Goal: Communication & Community: Answer question/provide support

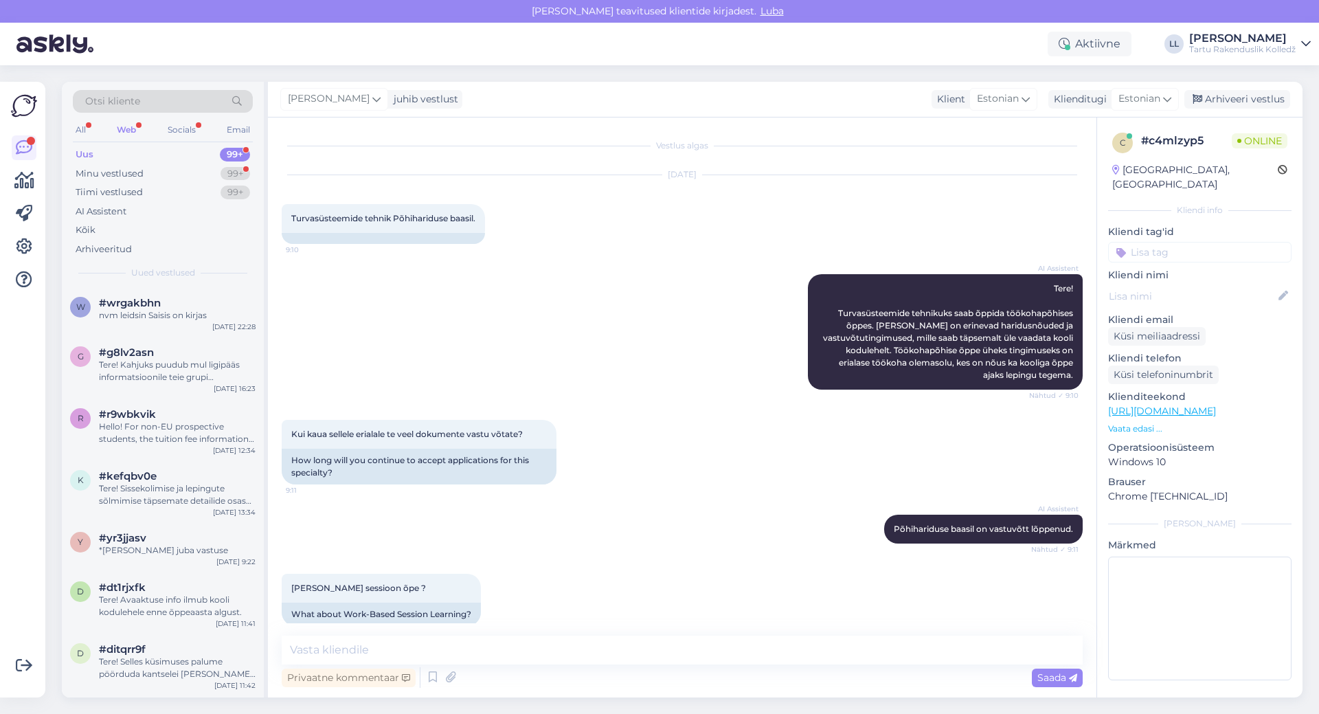
scroll to position [352, 0]
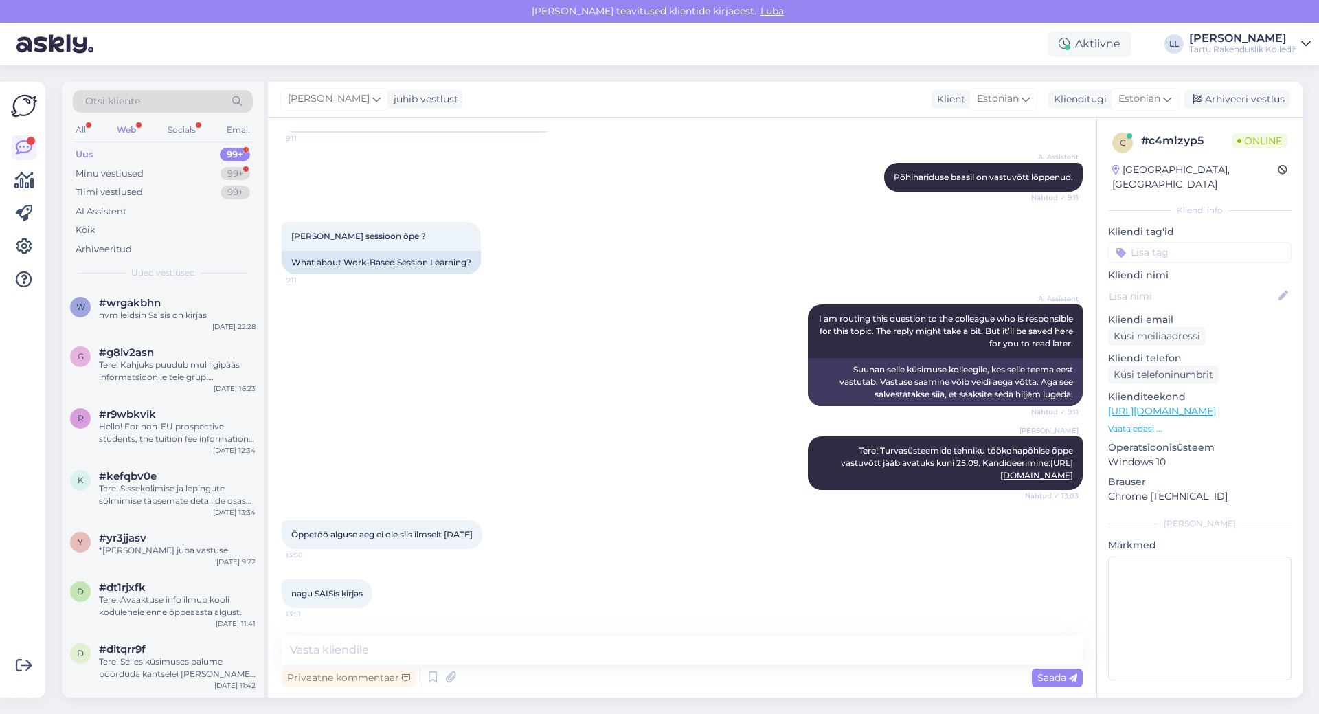
click at [431, 649] on textarea at bounding box center [682, 649] width 801 height 29
click at [478, 643] on textarea at bounding box center [682, 649] width 801 height 29
type textarea "T"
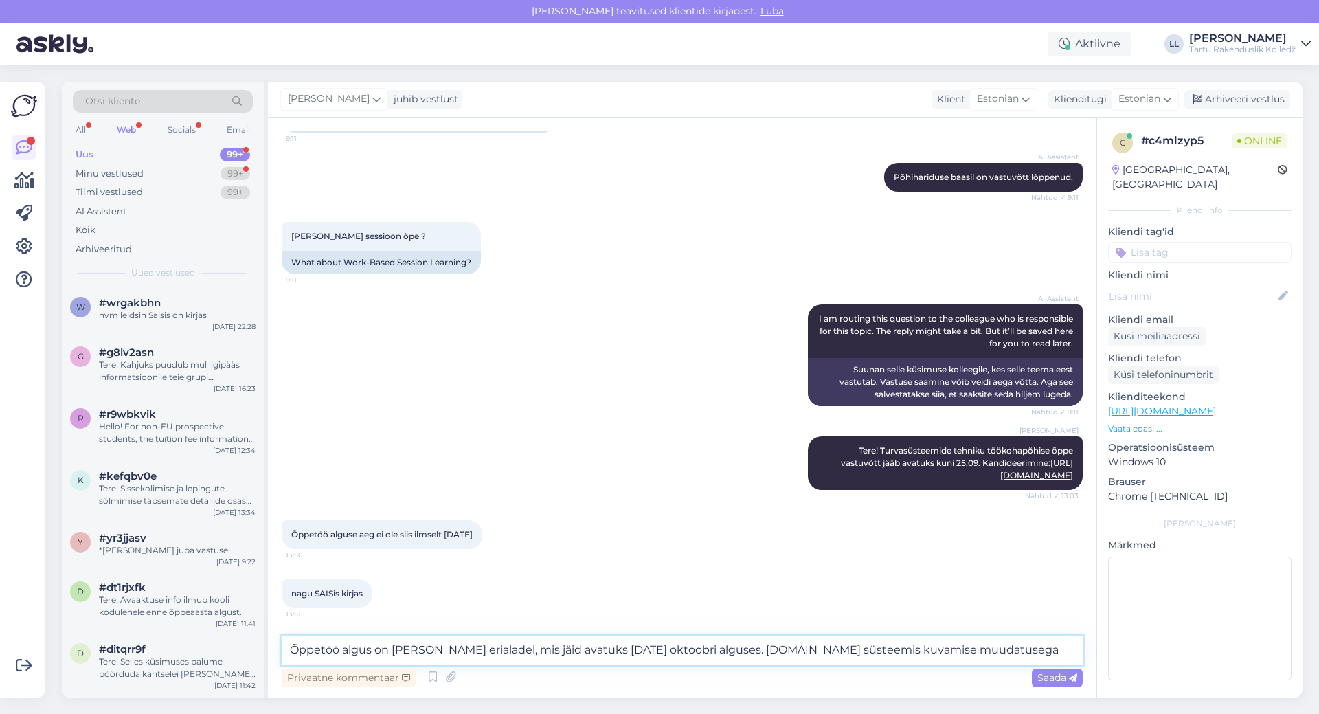
click at [910, 652] on textarea "Õppetöö algus on [PERSON_NAME] erialadel, mis jäid avatuks [DATE] oktoobri algu…" at bounding box center [682, 649] width 801 height 29
click at [1049, 648] on textarea "Õppetöö algus on [PERSON_NAME] erialadel, mis jäid avatuks [DATE] oktoobri algu…" at bounding box center [682, 649] width 801 height 29
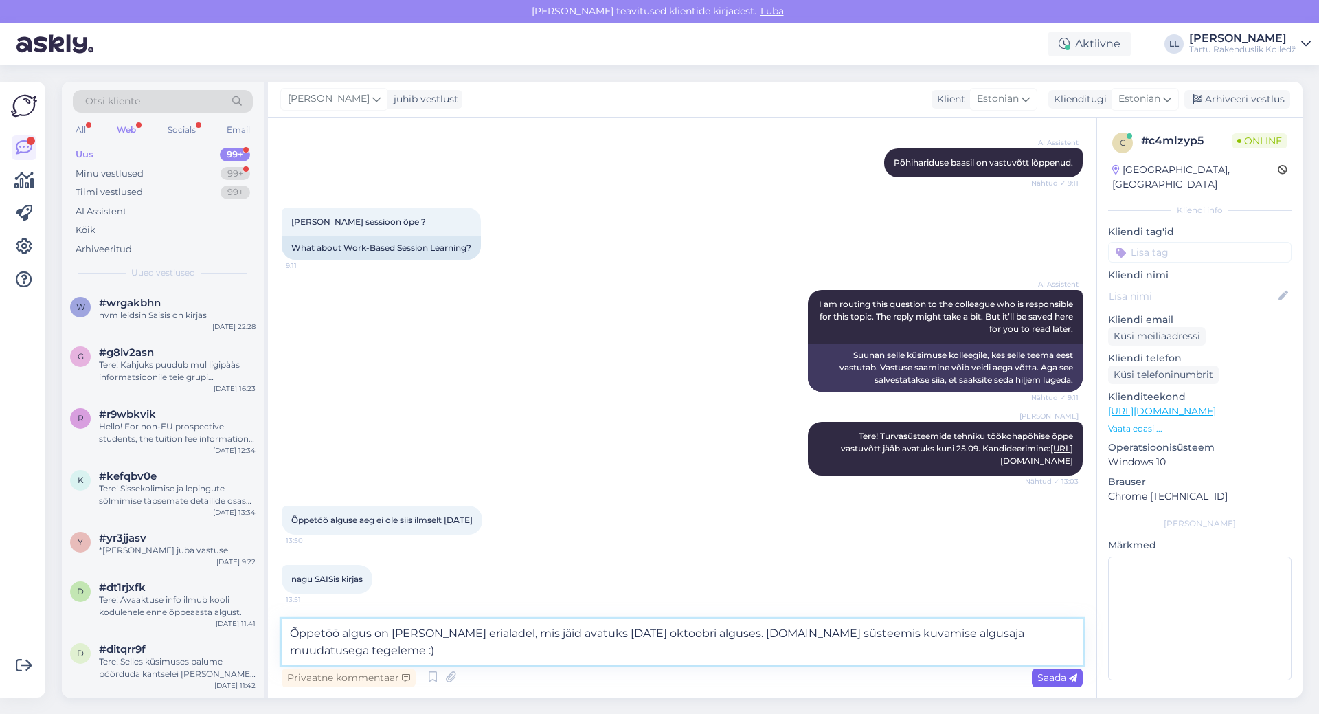
type textarea "Õppetöö algus on [PERSON_NAME] erialadel, mis jäid avatuks [DATE] oktoobri algu…"
click at [1043, 679] on span "Saada" at bounding box center [1057, 677] width 40 height 12
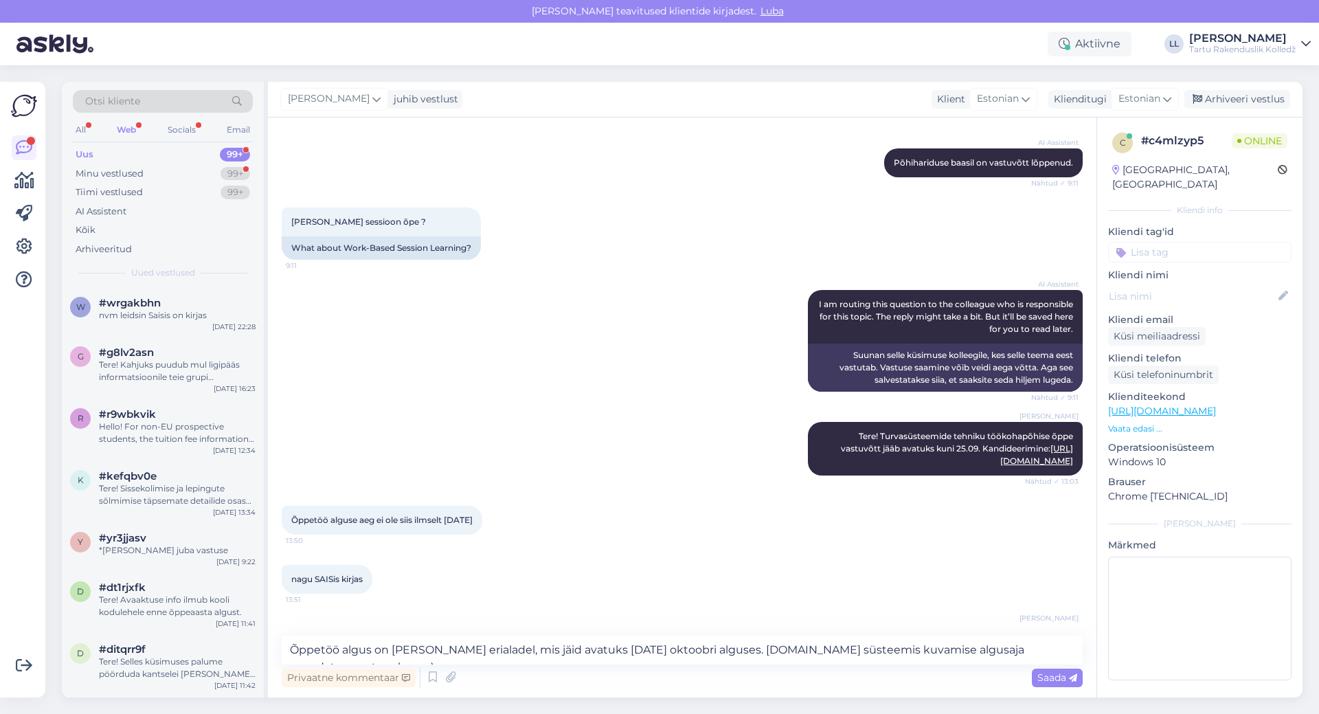
scroll to position [436, 0]
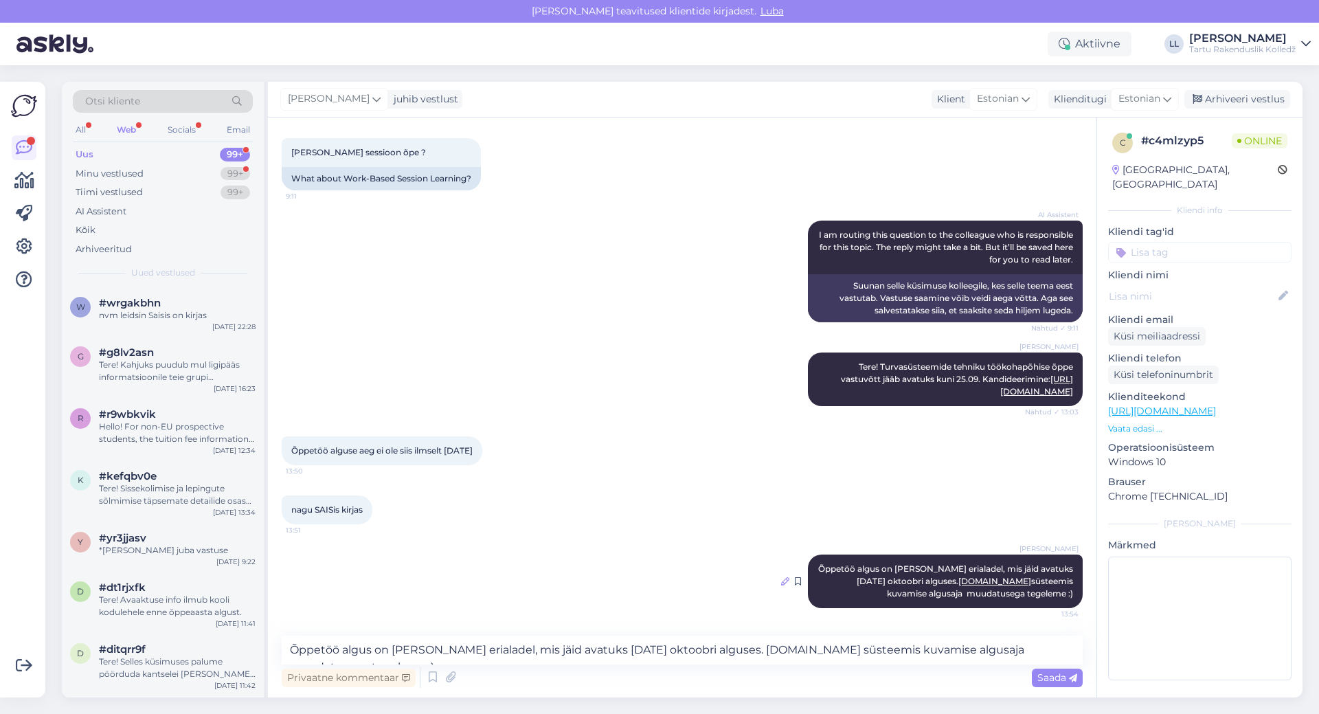
click at [781, 583] on icon at bounding box center [785, 581] width 8 height 8
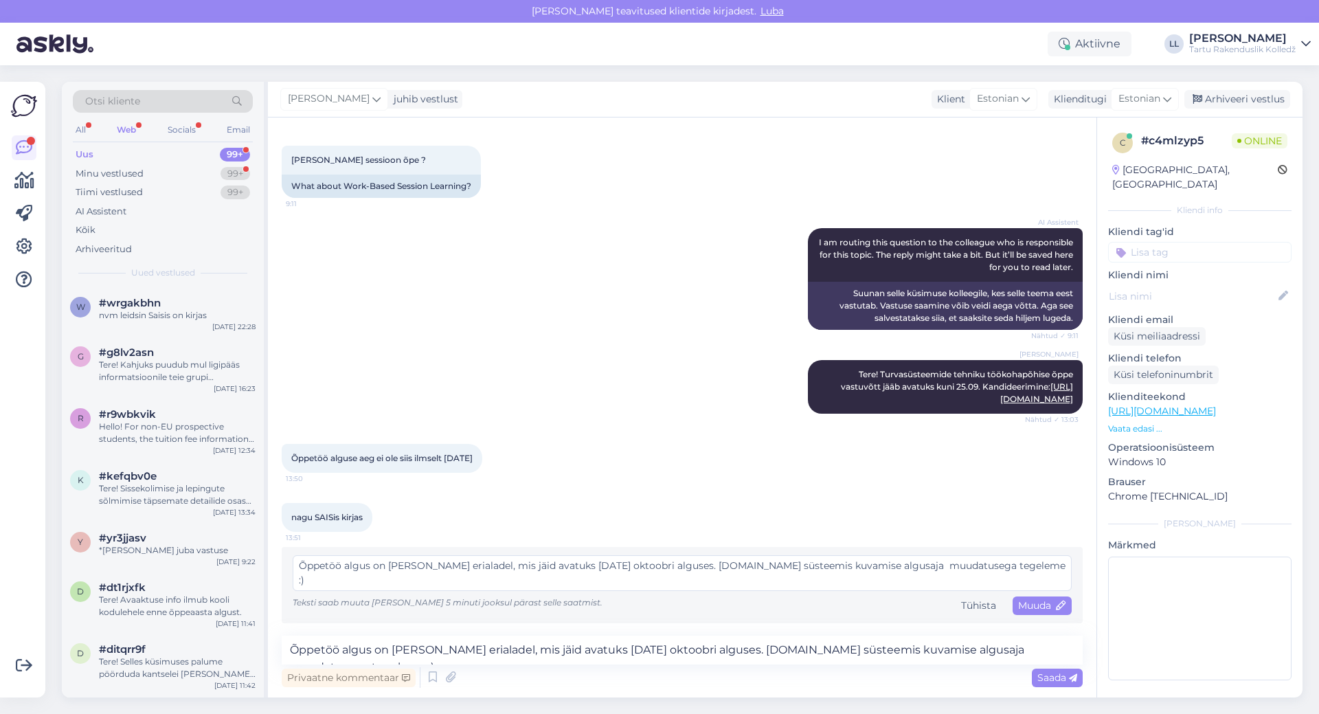
click at [792, 569] on textarea "Õppetöö algus on [PERSON_NAME] erialadel, mis jäid avatuks [DATE] oktoobri algu…" at bounding box center [682, 573] width 779 height 36
drag, startPoint x: 795, startPoint y: 564, endPoint x: 841, endPoint y: 567, distance: 46.1
click at [841, 567] on textarea "Õppetöö algus on [PERSON_NAME] erialadel, mis jäid avatuks [DATE] oktoobri algu…" at bounding box center [682, 573] width 779 height 36
click at [840, 567] on textarea "Õppetöö algus on [PERSON_NAME] erialadel, mis jäid avatuks [DATE] oktoobri algu…" at bounding box center [682, 573] width 779 height 36
click at [840, 565] on textarea "Õppetöö algus on [PERSON_NAME] erialadel, mis jäid avatuks [DATE] oktoobri algu…" at bounding box center [682, 573] width 779 height 36
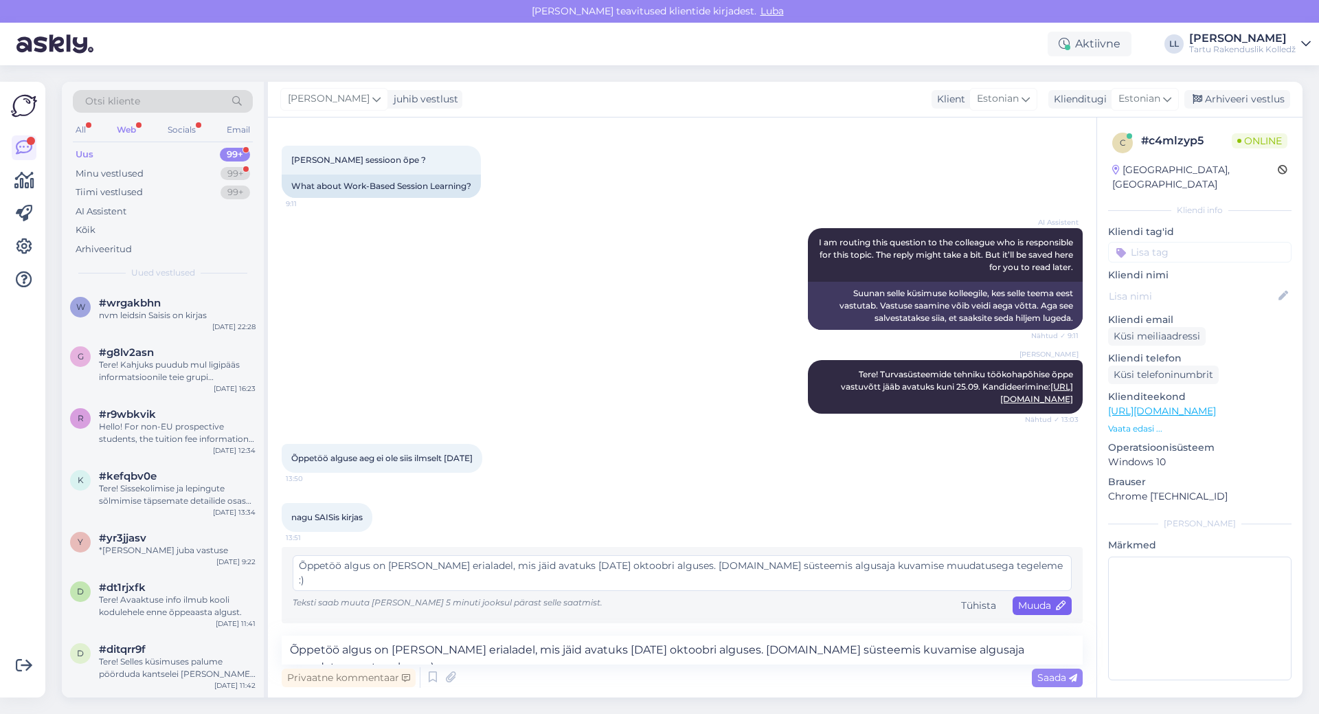
type textarea "Õppetöö algus on [PERSON_NAME] erialadel, mis jäid avatuks [DATE] oktoobri algu…"
click at [1037, 607] on span "Muuda" at bounding box center [1042, 605] width 48 height 12
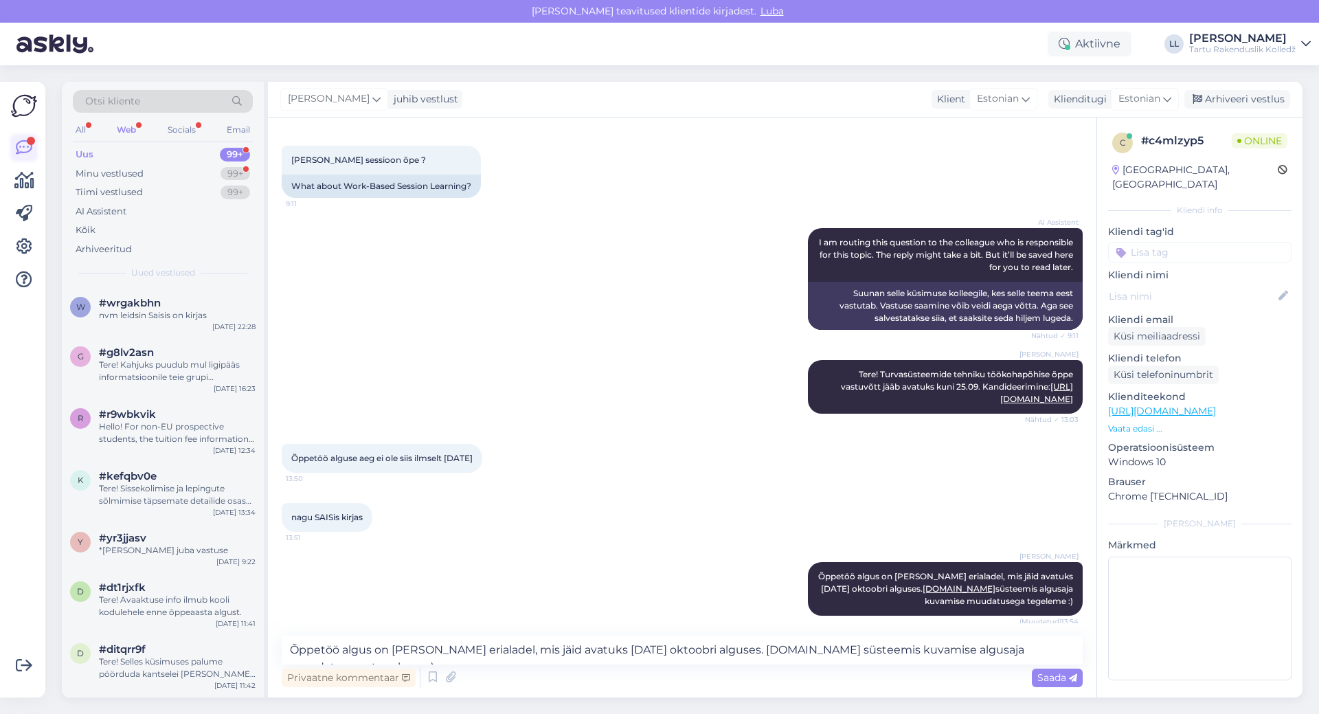
click at [21, 146] on icon at bounding box center [24, 147] width 16 height 16
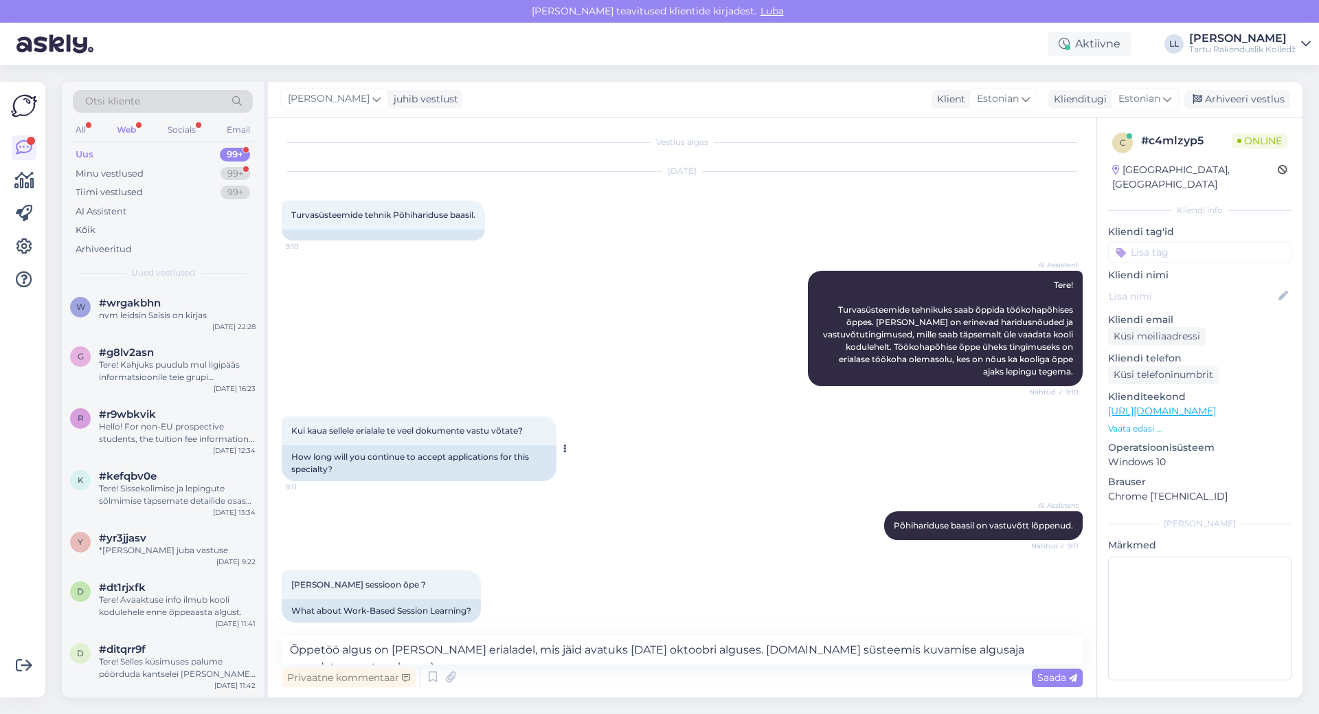
scroll to position [0, 0]
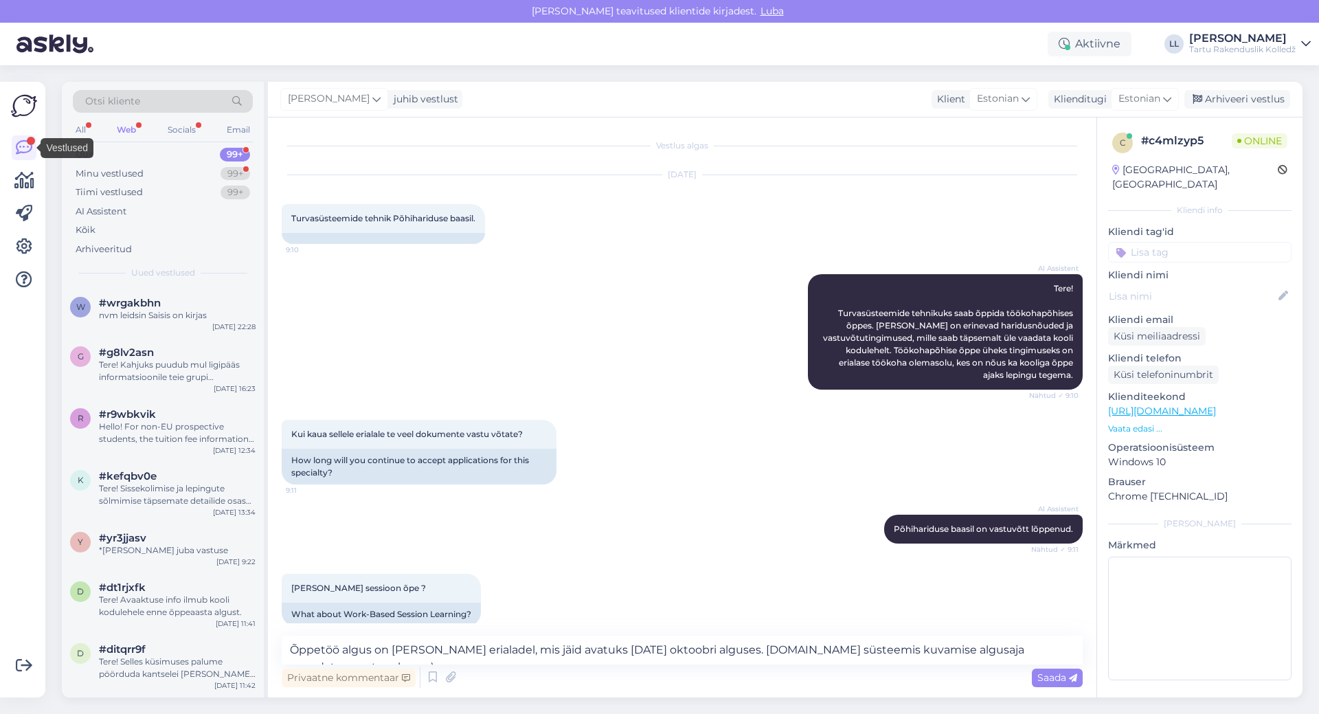
click at [120, 130] on div "Web" at bounding box center [126, 130] width 25 height 18
click at [160, 368] on div "Tere! Kahjuks puudub mul ligipääs informatsioonile teie grupi määramise kohta. …" at bounding box center [177, 371] width 157 height 25
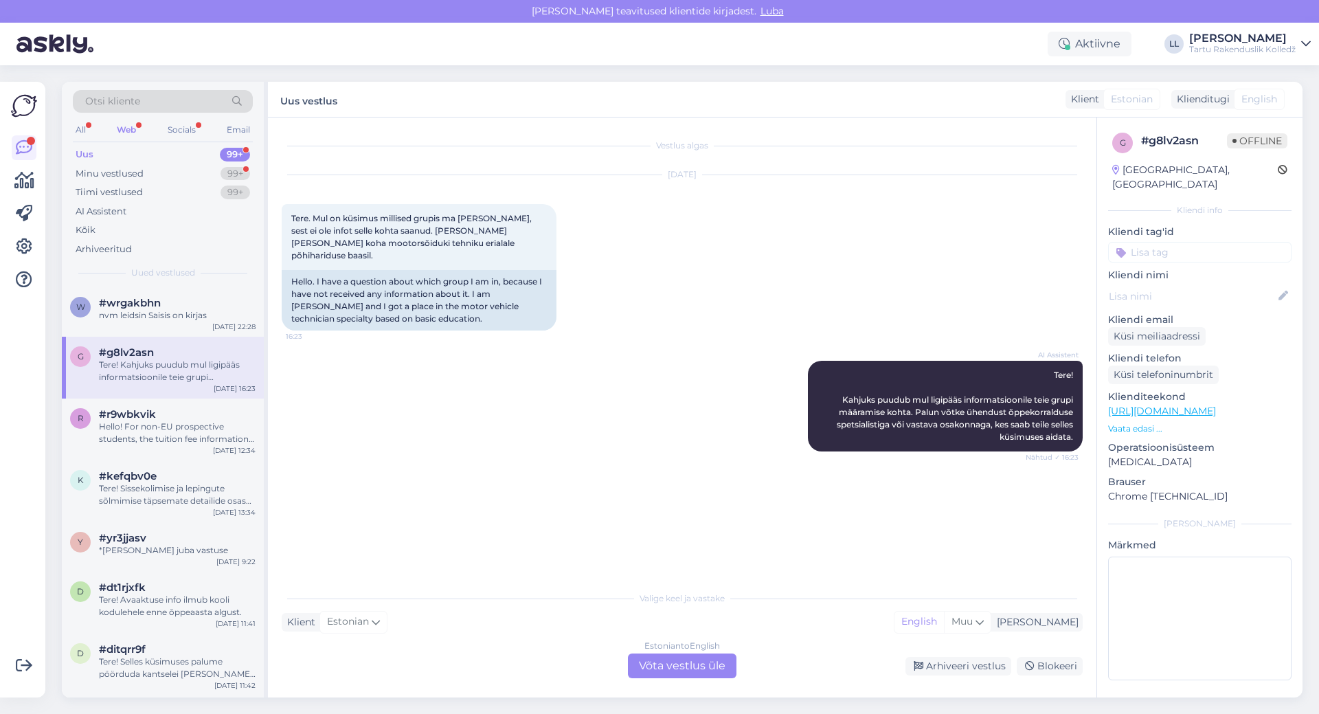
click at [685, 668] on div "Estonian to English Võta vestlus üle" at bounding box center [682, 665] width 109 height 25
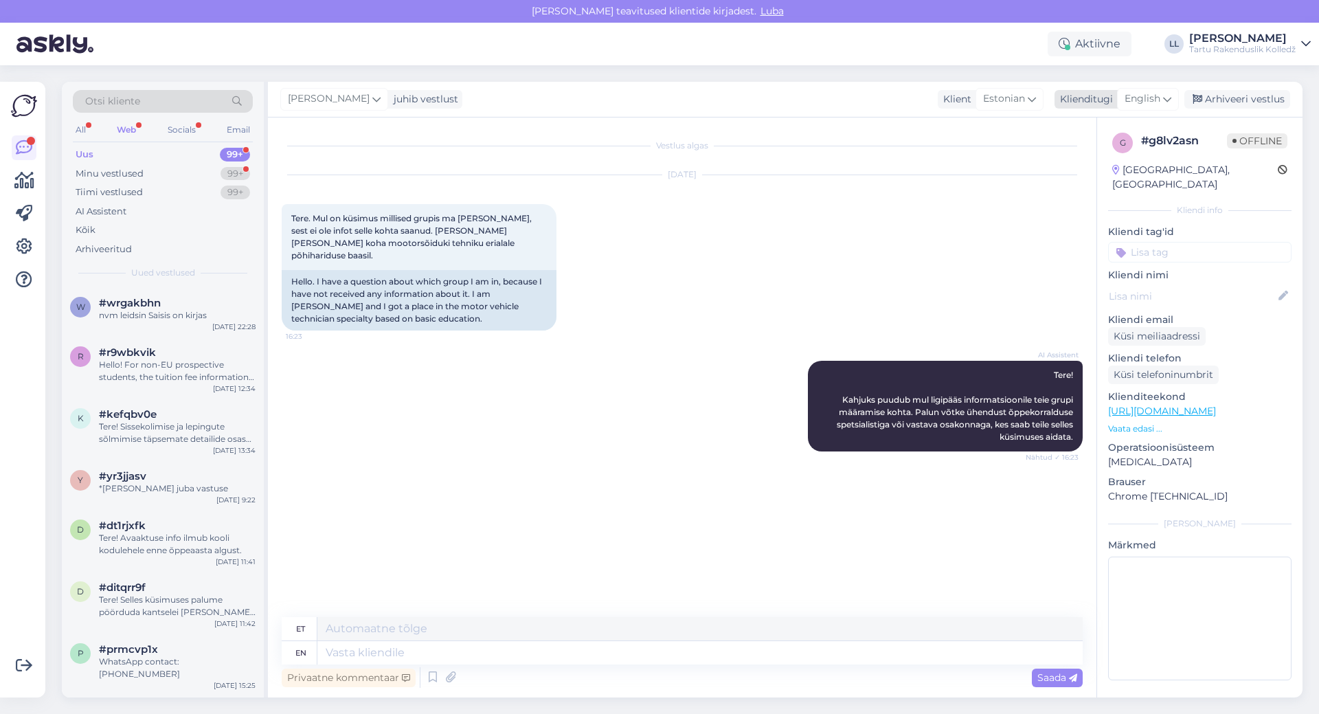
click at [1142, 96] on span "English" at bounding box center [1143, 98] width 36 height 15
click at [1091, 183] on link "Estonian" at bounding box center [1116, 182] width 151 height 22
click at [350, 649] on textarea at bounding box center [682, 649] width 801 height 29
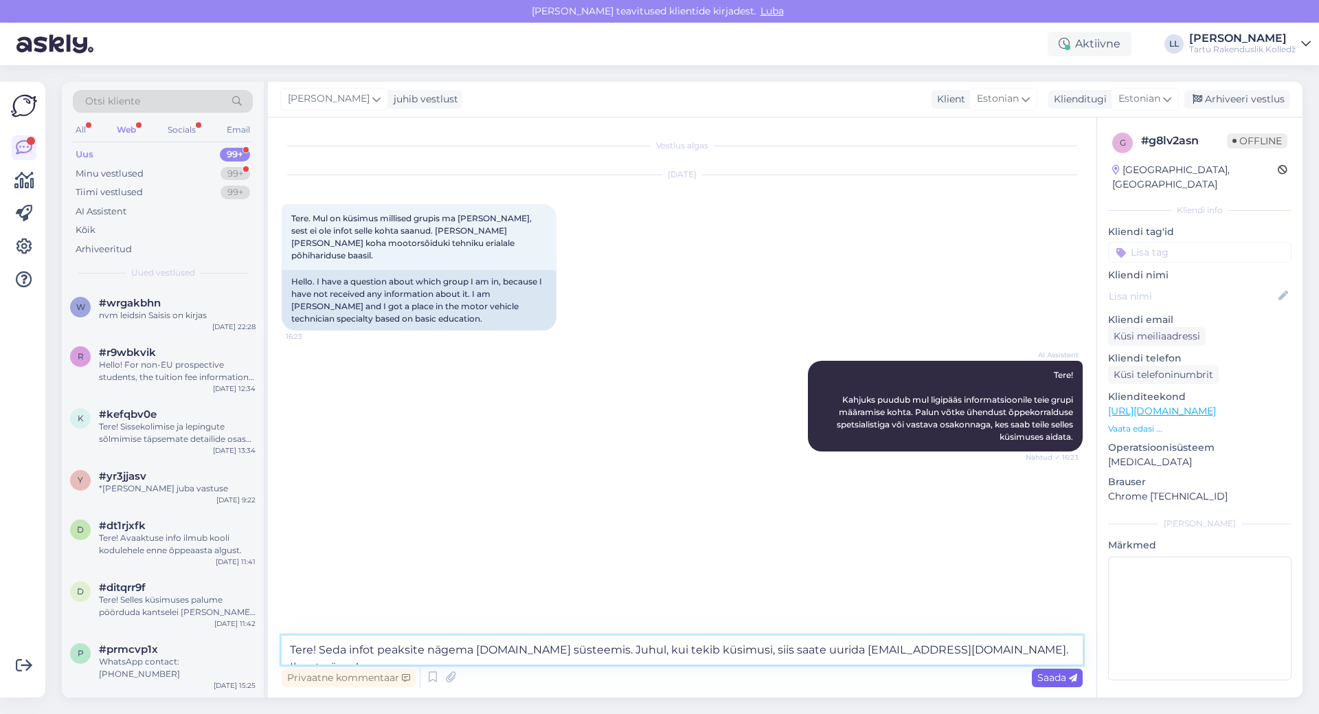
type textarea "Tere! Seda infot peaksite nägema [DOMAIN_NAME] süsteemis. Juhul, kui tekib küsi…"
click at [1057, 679] on span "Saada" at bounding box center [1057, 677] width 40 height 12
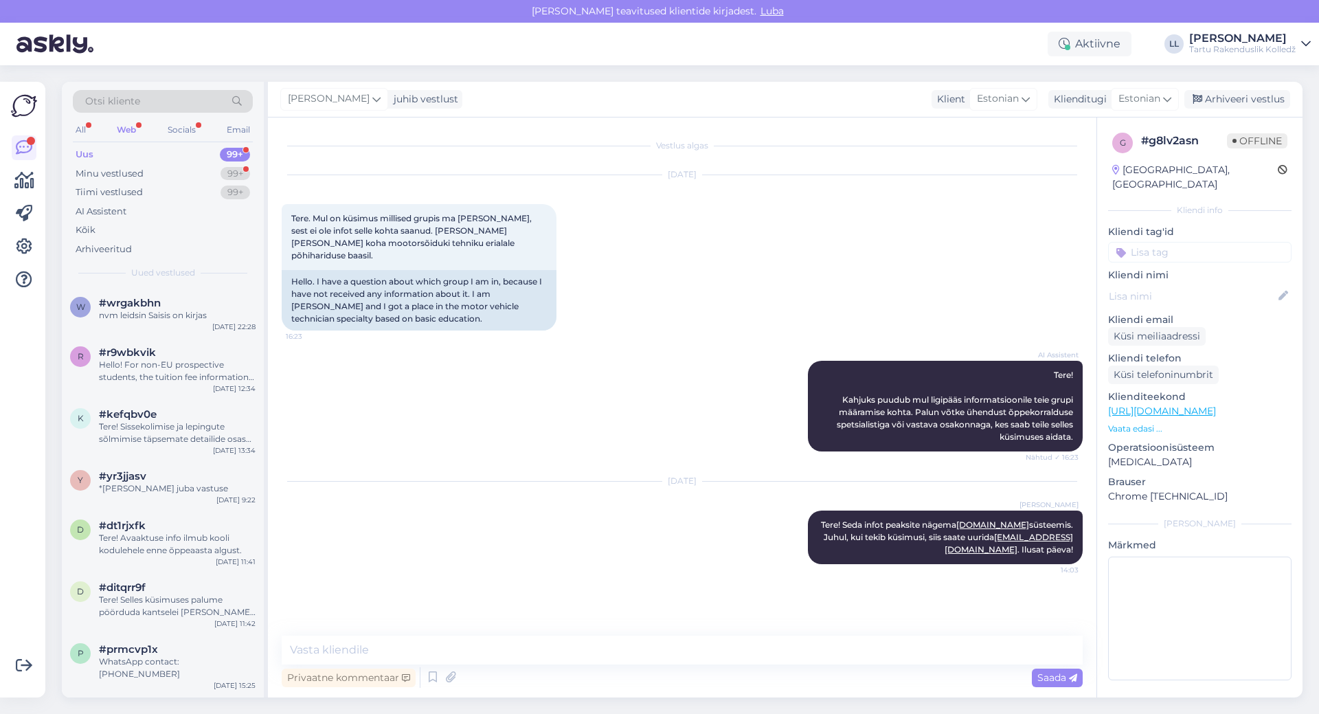
click at [137, 125] on div "Web" at bounding box center [126, 130] width 25 height 18
click at [121, 133] on div "Web" at bounding box center [126, 130] width 25 height 18
click at [174, 126] on div "Socials" at bounding box center [182, 130] width 34 height 18
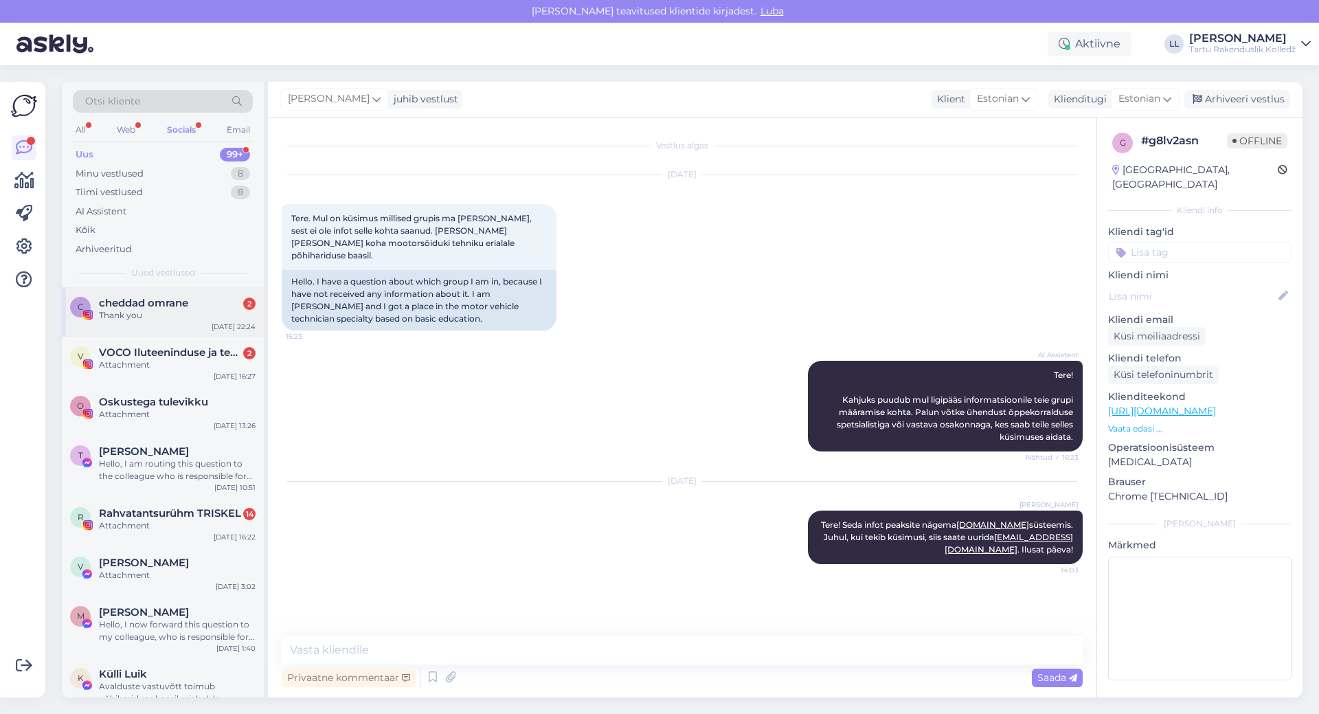
click at [170, 310] on div "Thank you" at bounding box center [177, 315] width 157 height 12
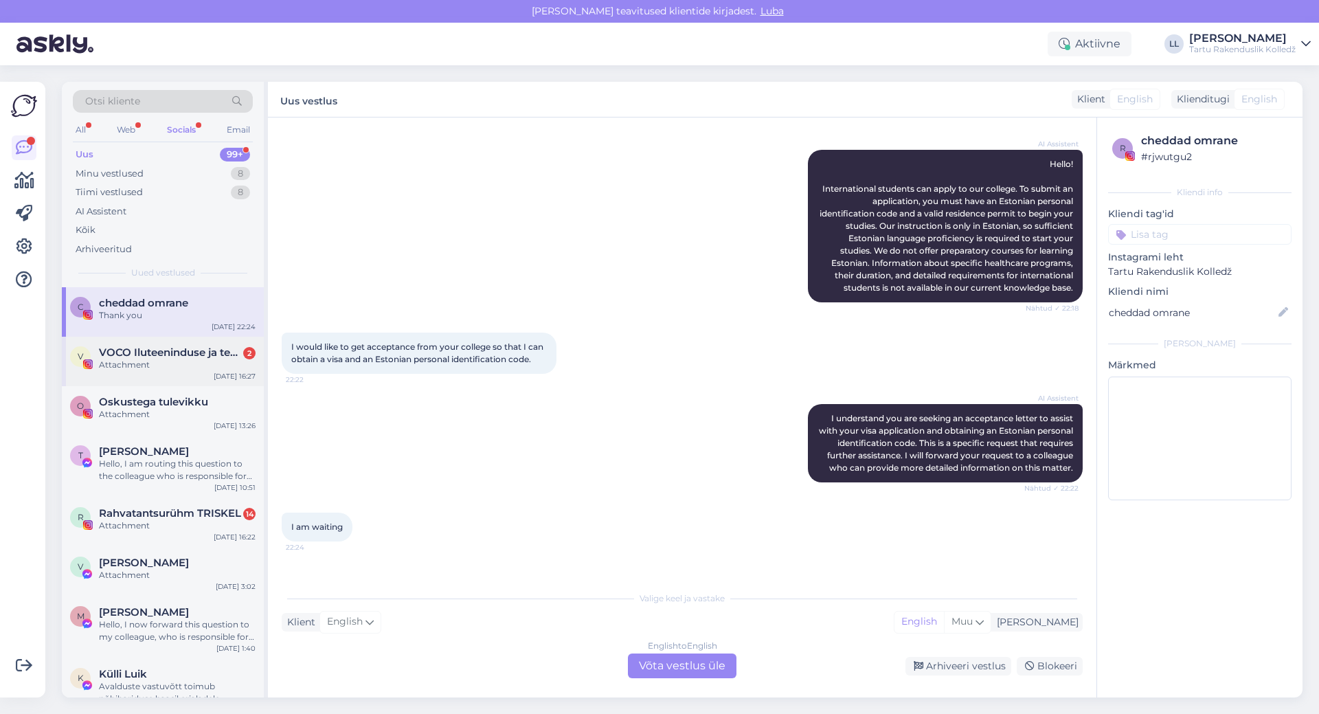
click at [173, 348] on span "VOCO Iluteeninduse ja tekstiili osakond" at bounding box center [170, 352] width 143 height 12
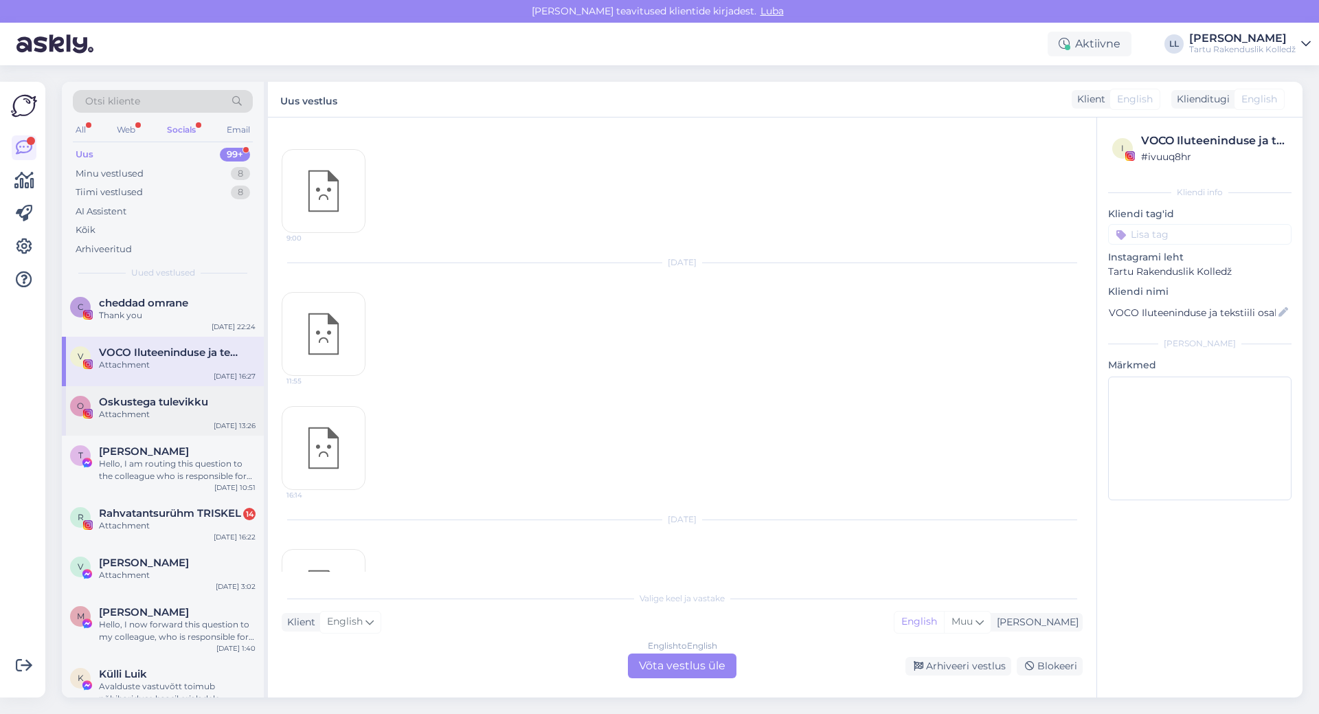
click at [170, 397] on span "Oskustega tulevikku" at bounding box center [153, 402] width 109 height 12
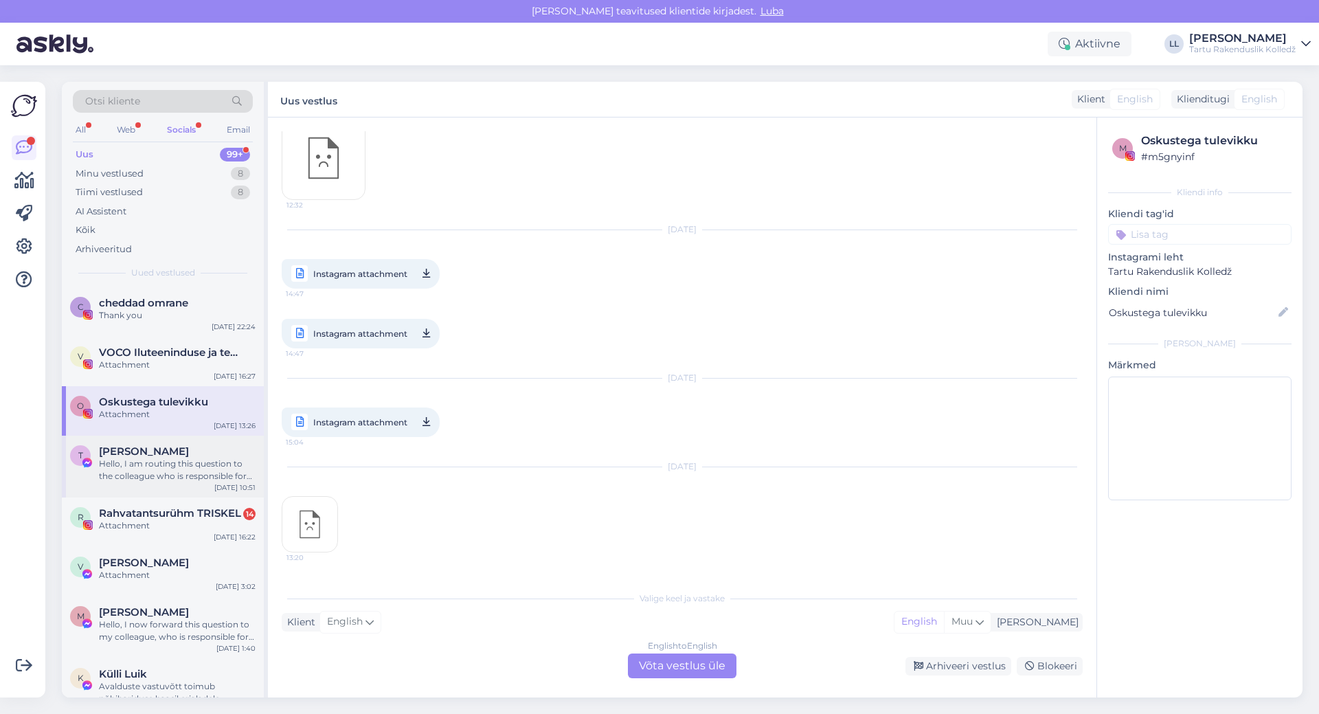
scroll to position [529, 0]
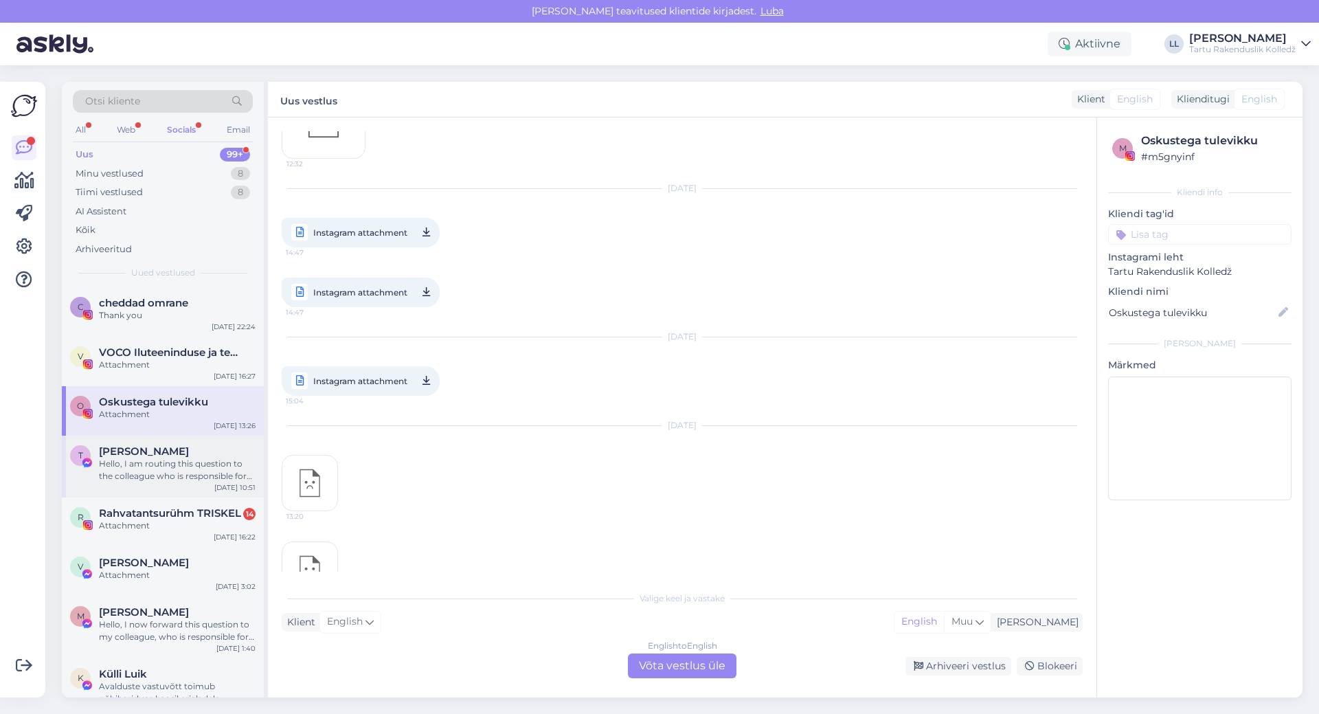
click at [146, 457] on span "[PERSON_NAME]" at bounding box center [144, 451] width 90 height 12
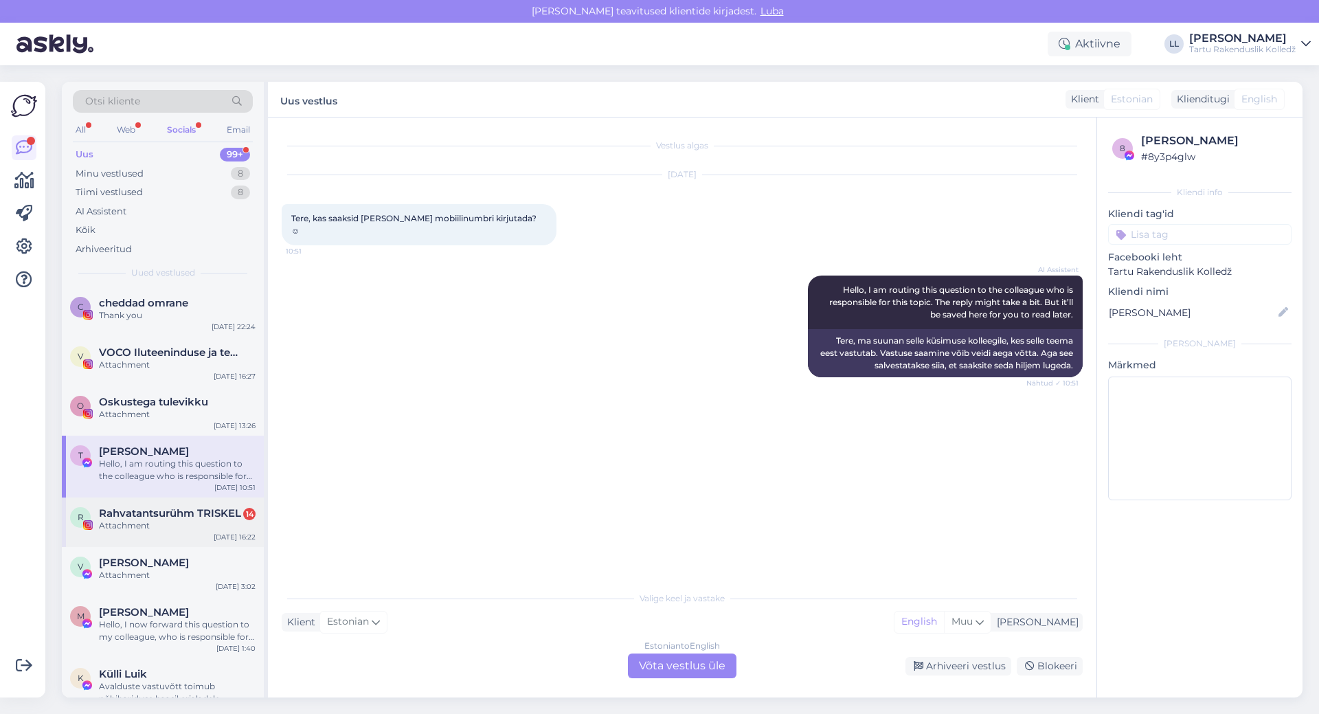
click at [138, 519] on span "Rahvatantsurühm TRISKEL" at bounding box center [170, 513] width 142 height 12
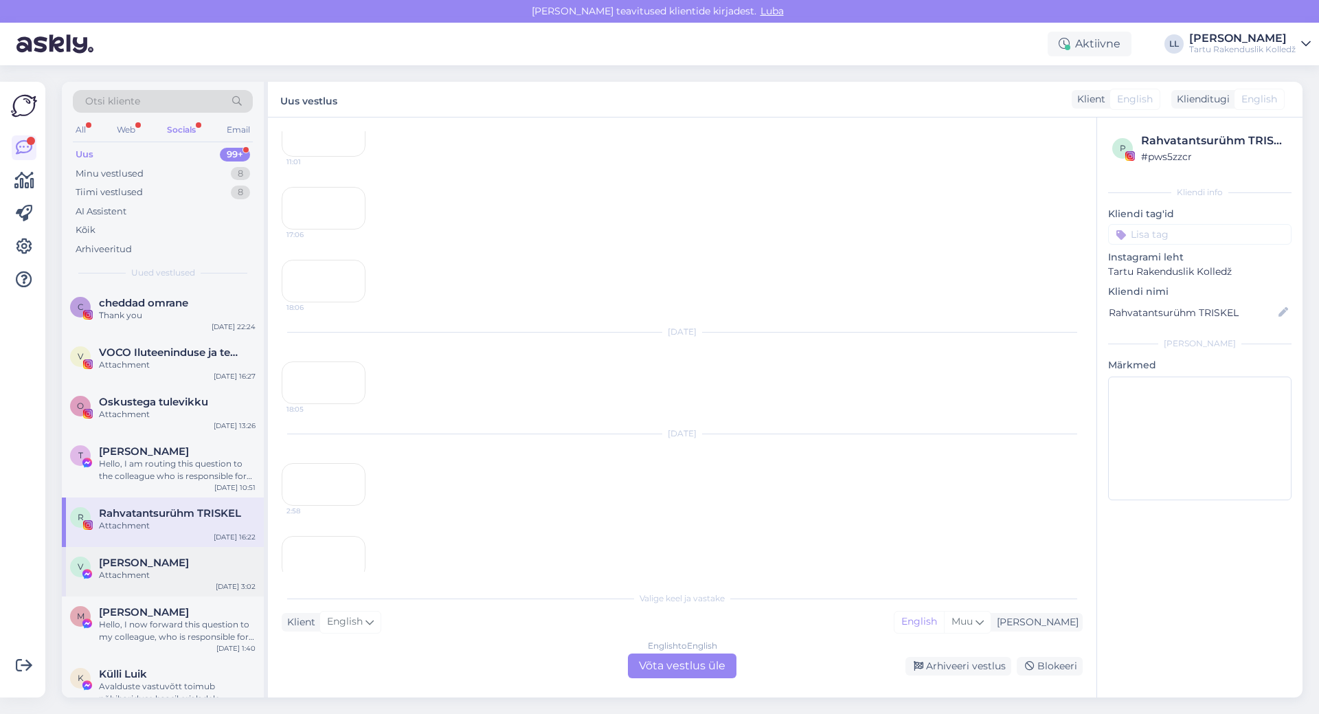
scroll to position [4122, 0]
click at [134, 563] on span "[PERSON_NAME]" at bounding box center [144, 562] width 90 height 12
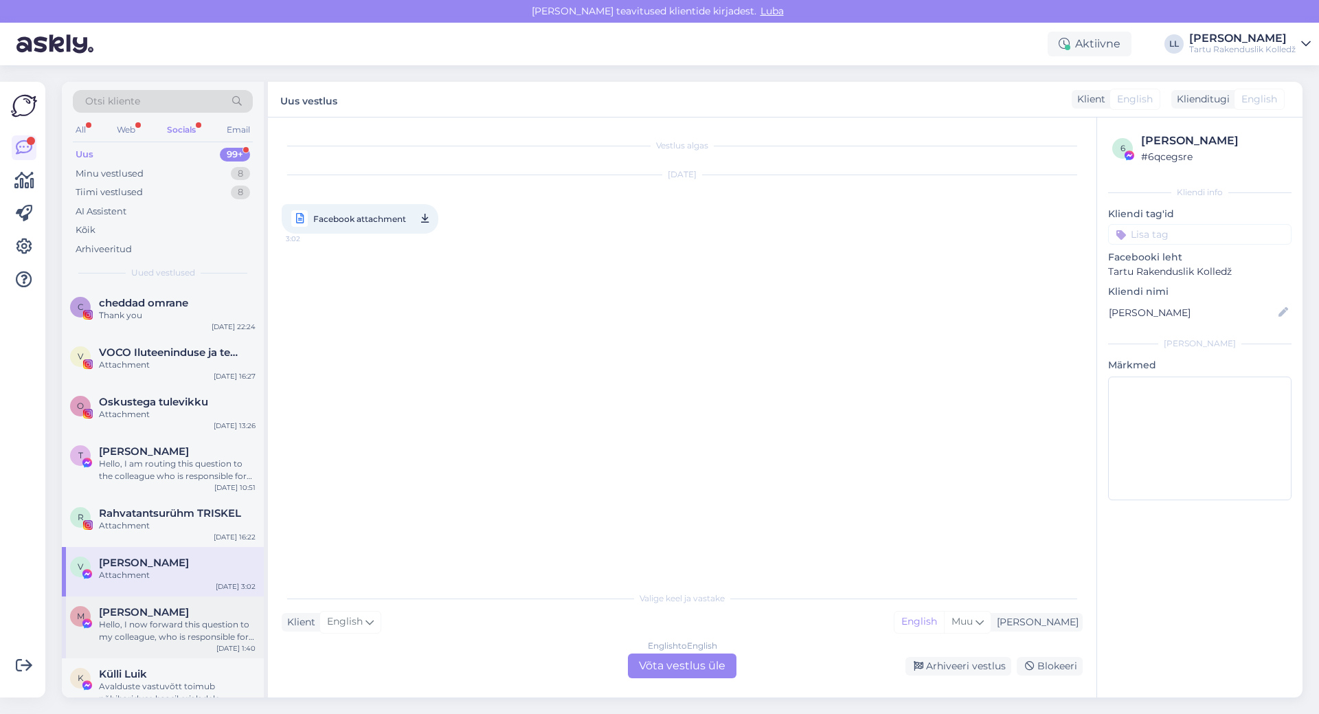
click at [142, 615] on span "[PERSON_NAME]" at bounding box center [144, 612] width 90 height 12
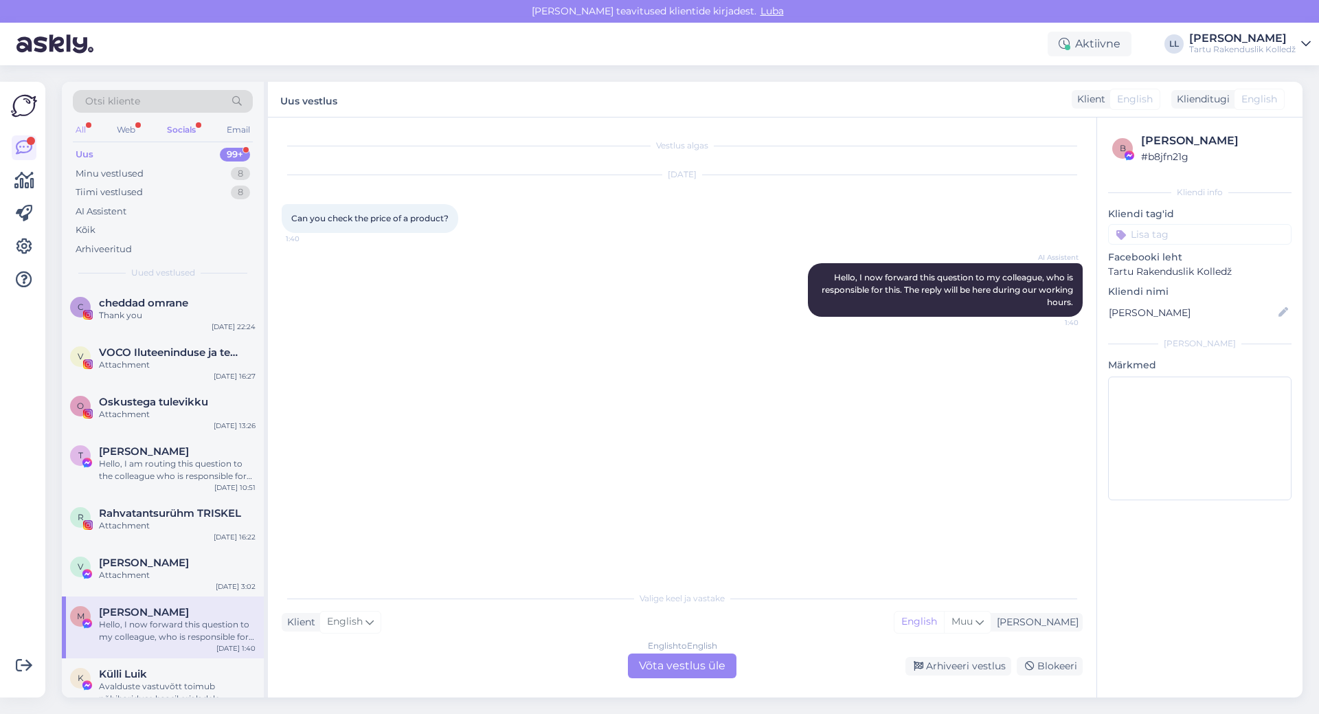
click at [80, 128] on div "All" at bounding box center [81, 130] width 16 height 18
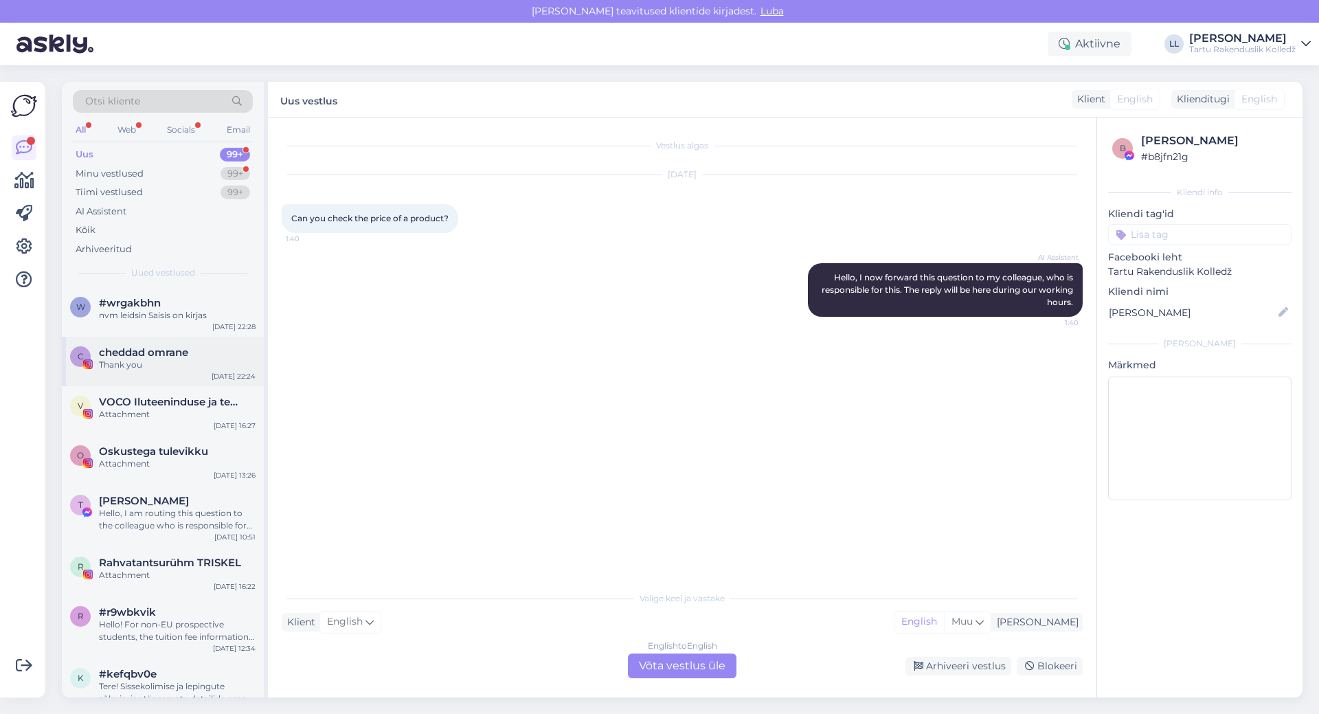
click at [157, 363] on div "Thank you" at bounding box center [177, 365] width 157 height 12
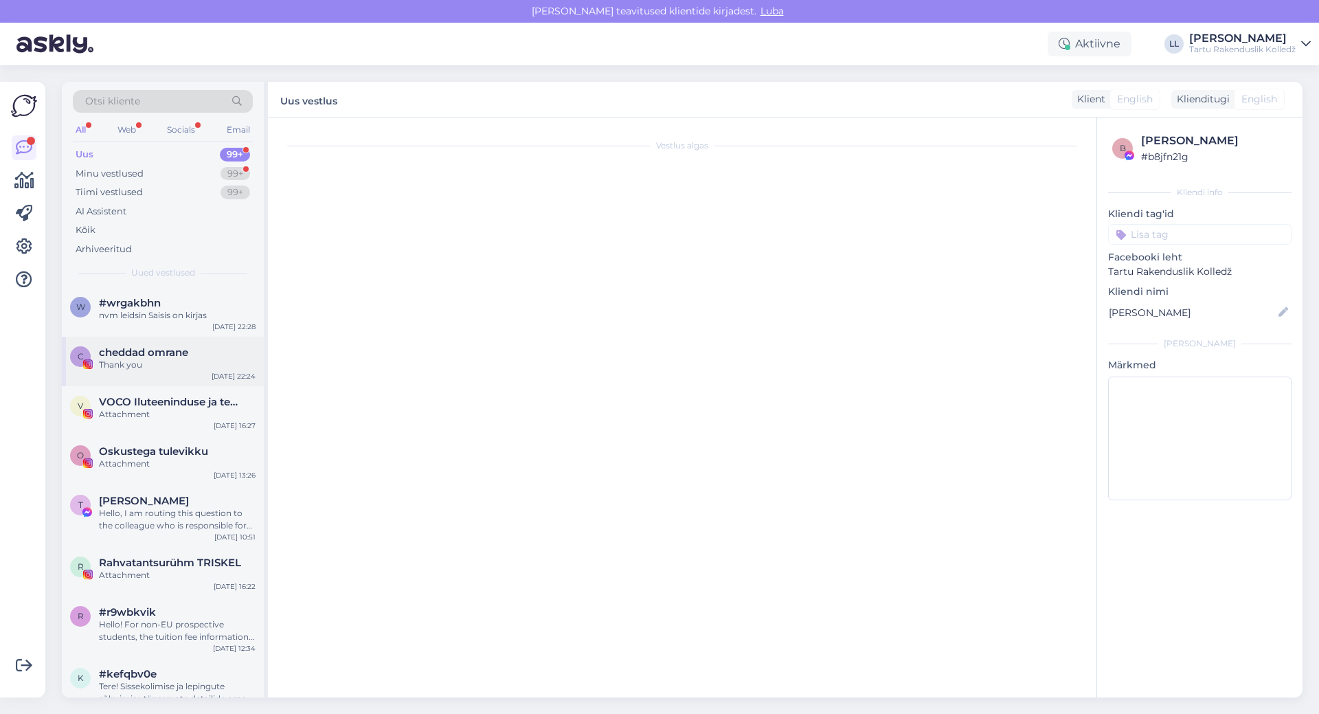
scroll to position [380, 0]
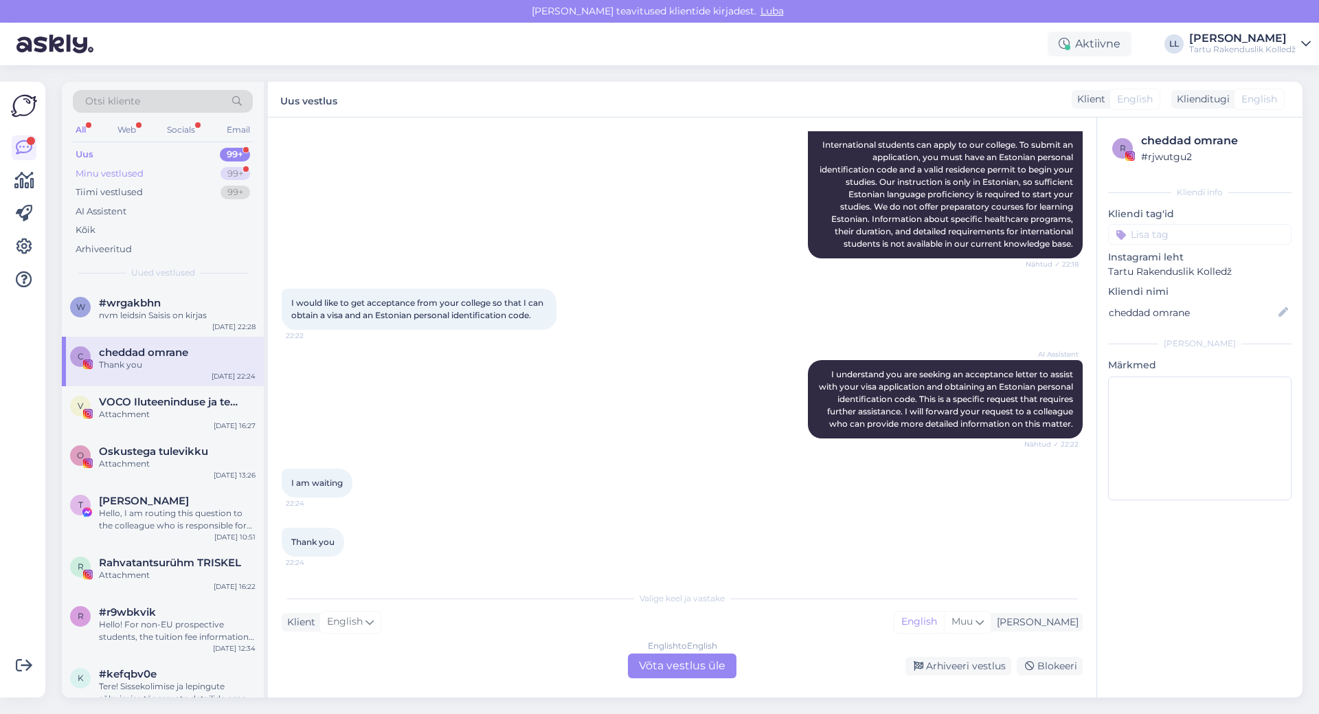
click at [146, 172] on div "Minu vestlused 99+" at bounding box center [163, 173] width 180 height 19
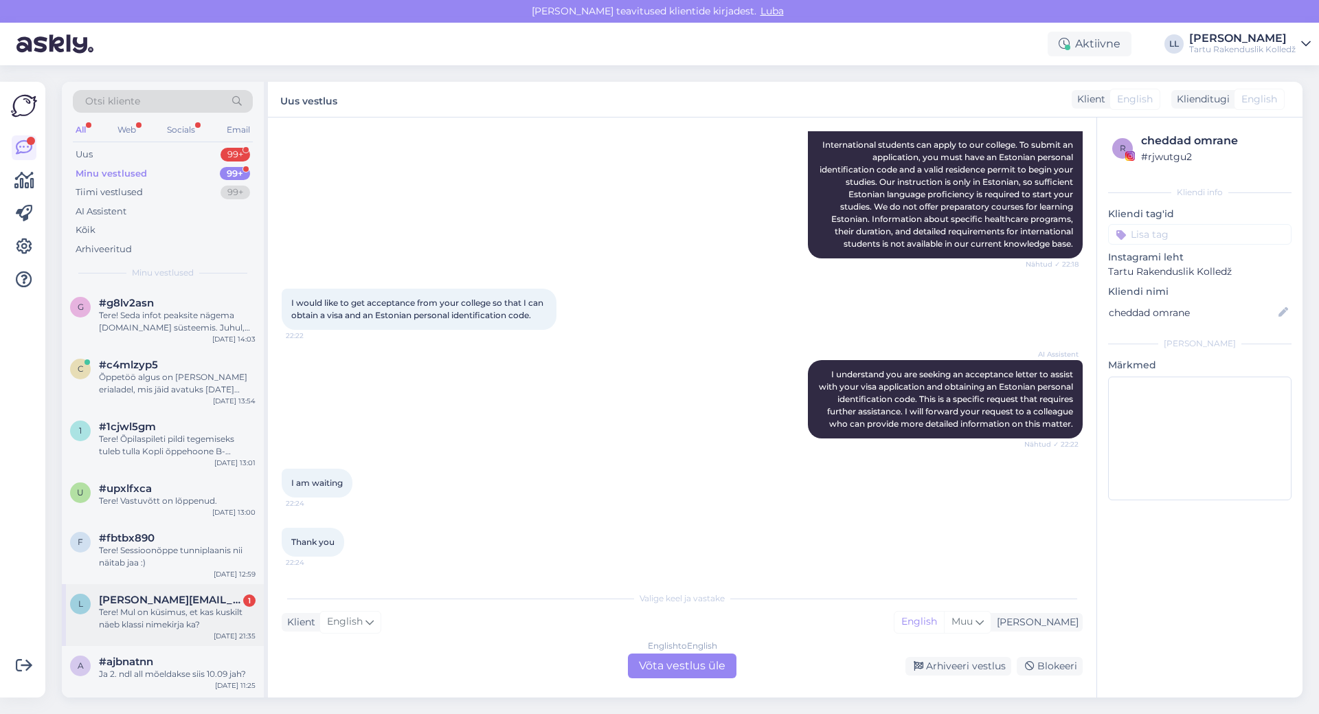
click at [209, 606] on div "Tere! Mul on küsimus, et kas kuskilt näeb klassi nimekirja ka?" at bounding box center [177, 618] width 157 height 25
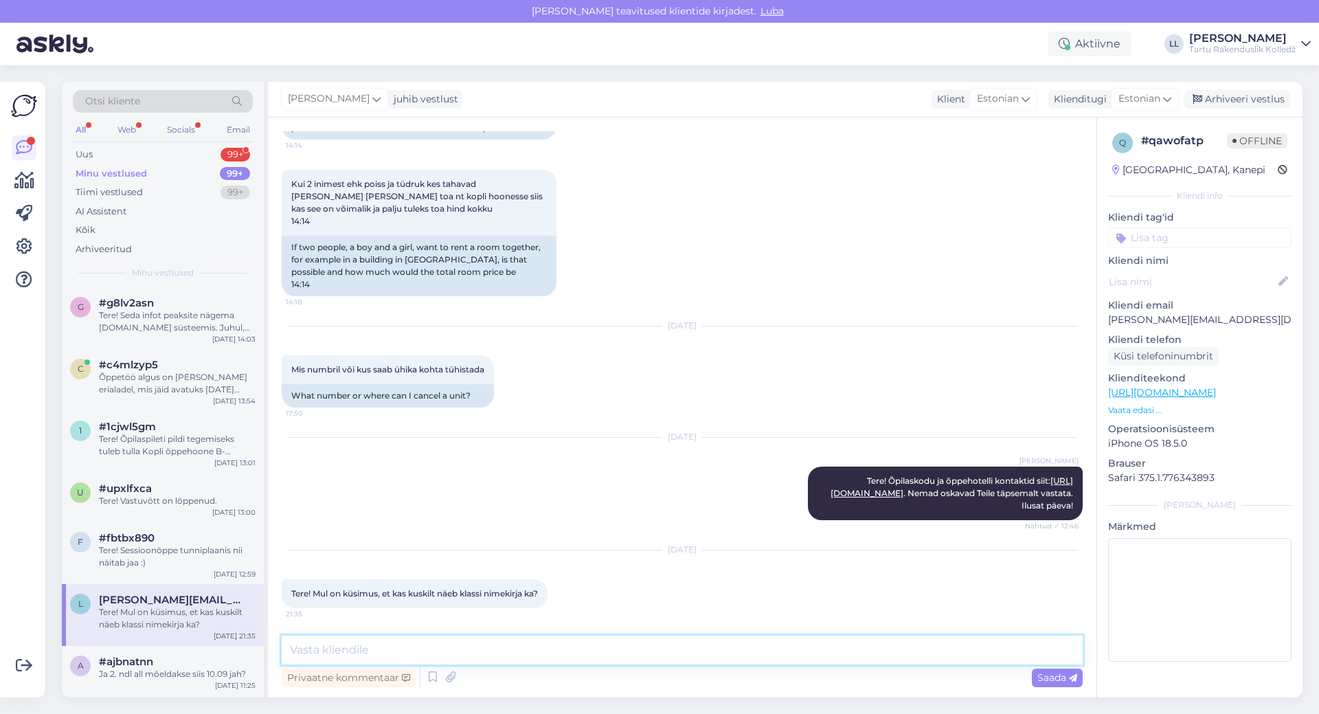
click at [475, 648] on textarea at bounding box center [682, 649] width 801 height 29
click at [347, 98] on span "[PERSON_NAME]" at bounding box center [329, 98] width 82 height 15
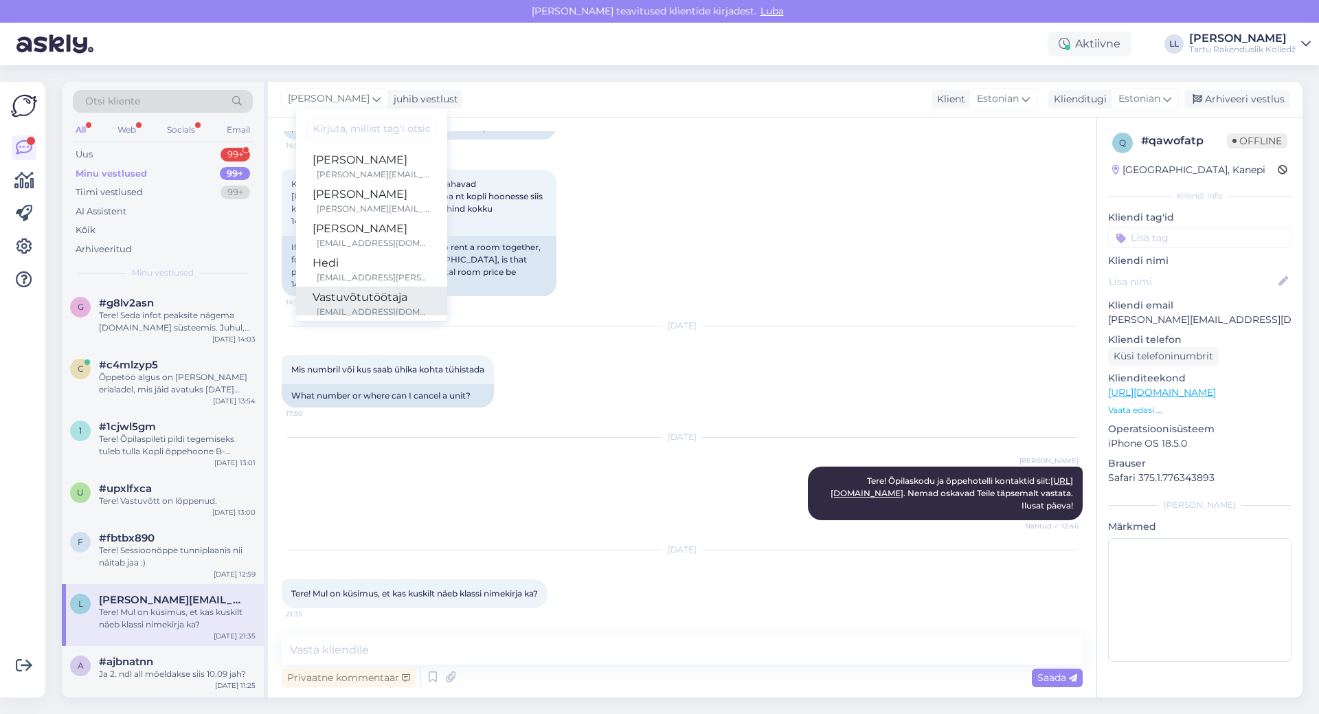
click at [325, 304] on div "Vastuvõtutöötaja" at bounding box center [372, 297] width 118 height 16
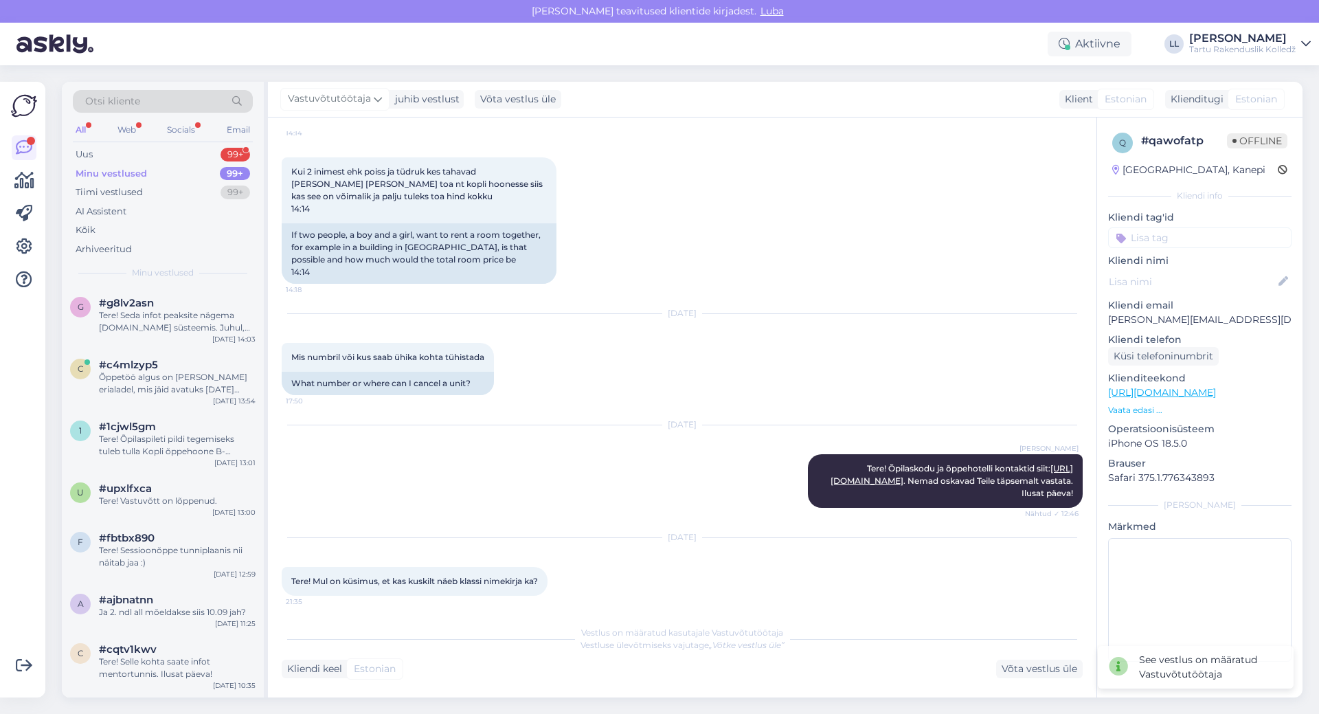
click at [134, 174] on div "Minu vestlused" at bounding box center [111, 174] width 71 height 14
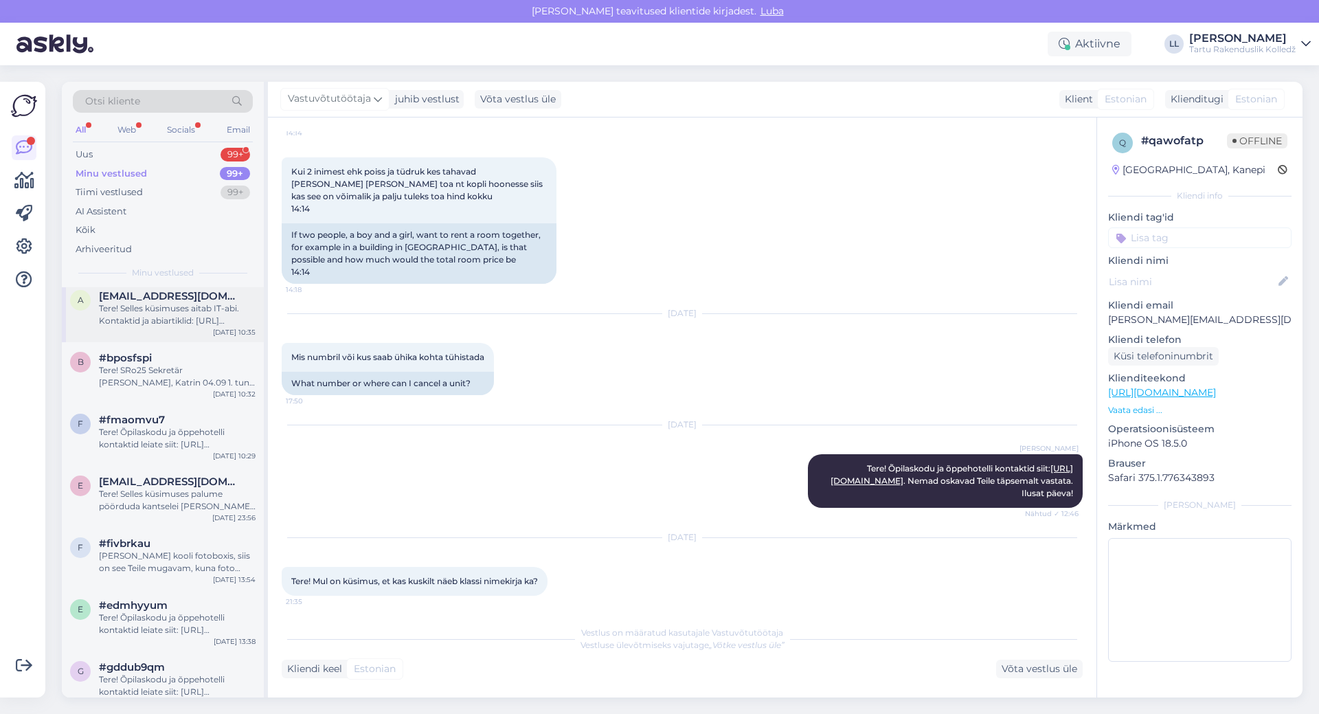
scroll to position [618, 0]
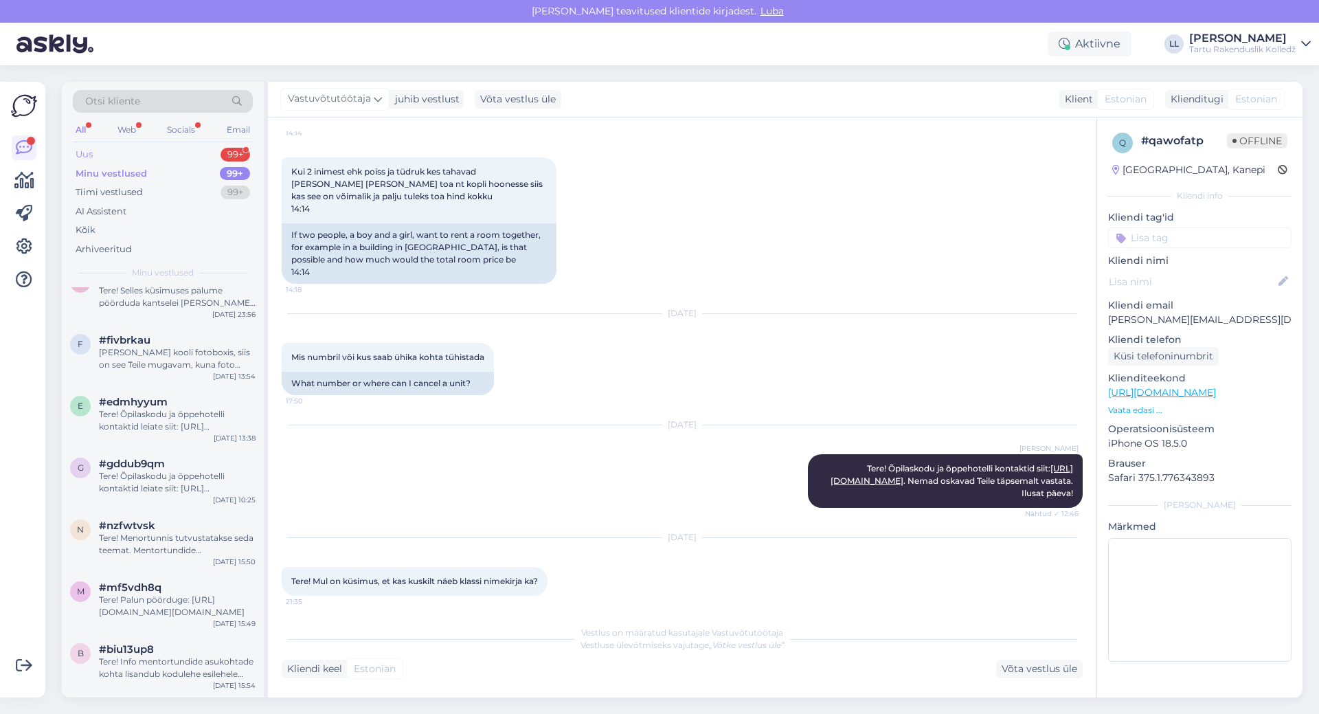
click at [84, 145] on div "Uus 99+" at bounding box center [163, 154] width 180 height 19
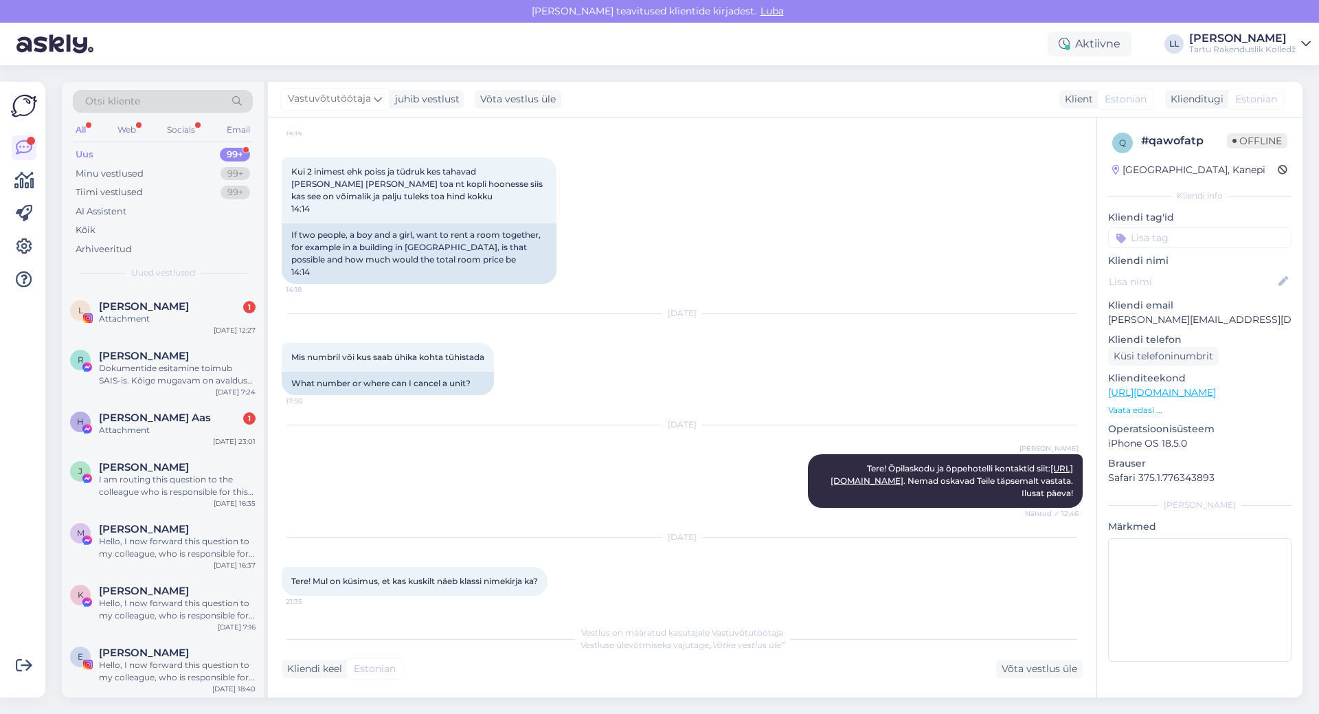
scroll to position [2198, 0]
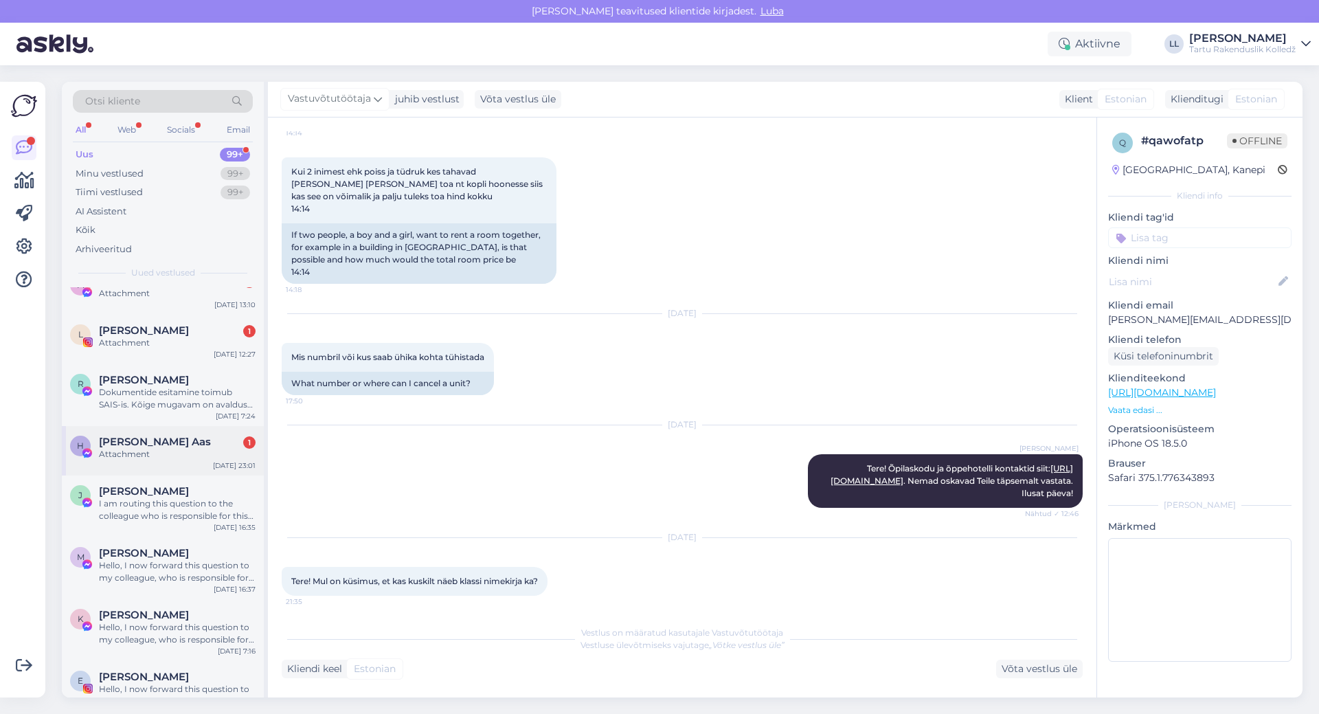
click at [162, 448] on div "Attachment" at bounding box center [177, 454] width 157 height 12
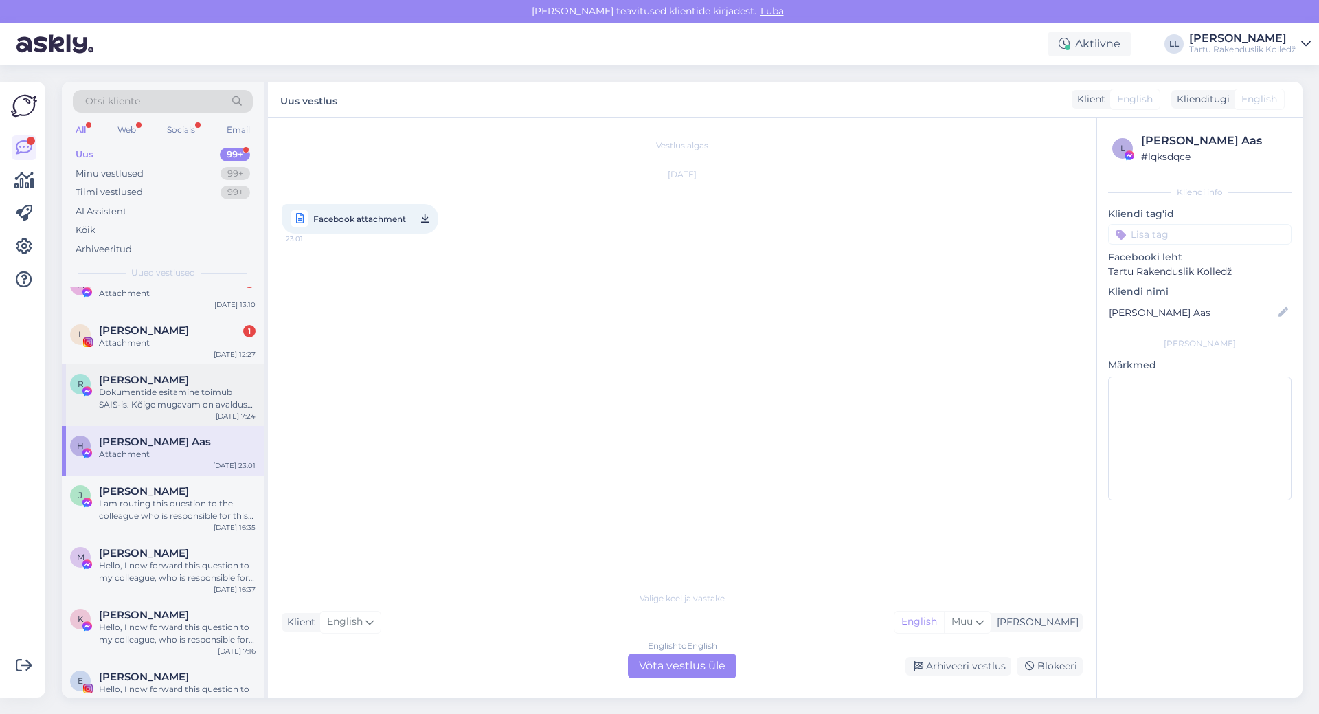
click at [152, 386] on div "Dokumentide esitamine toimub SAIS-is. Kõige mugavam on avaldus täita ja lisadok…" at bounding box center [177, 398] width 157 height 25
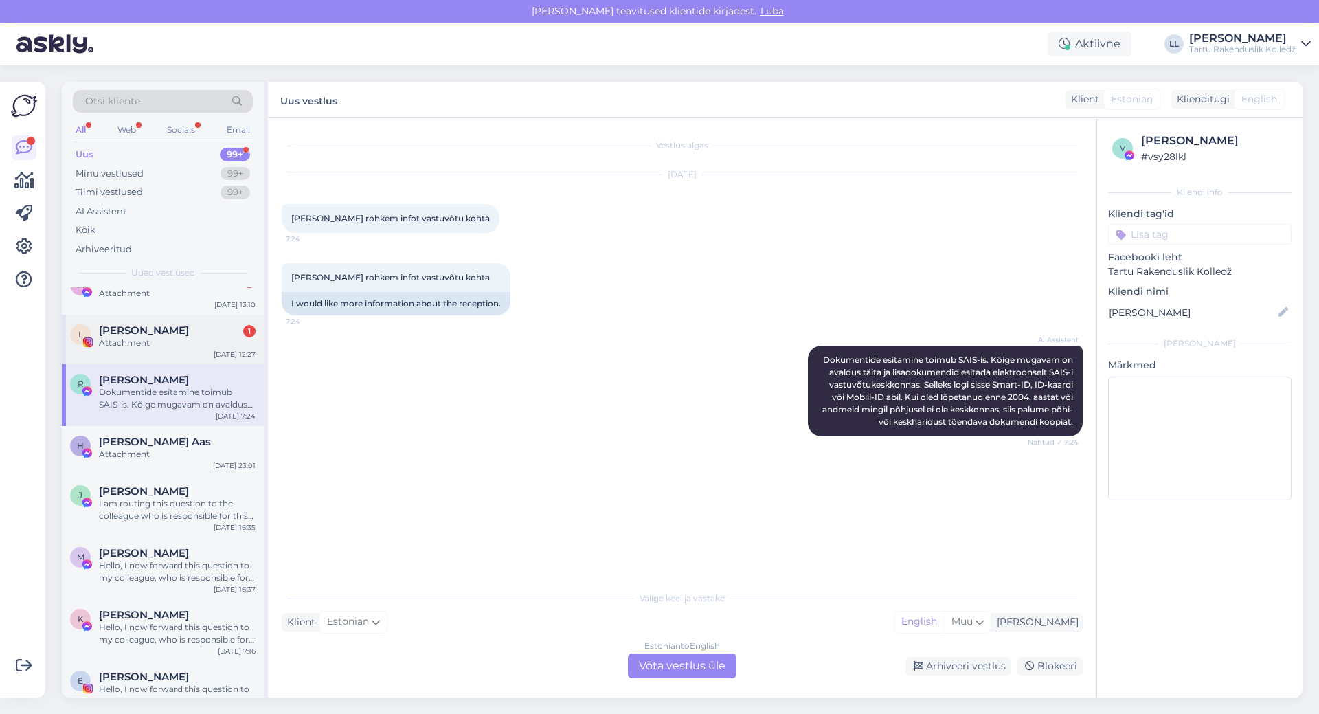
click at [159, 324] on div "[PERSON_NAME] 1" at bounding box center [177, 330] width 157 height 12
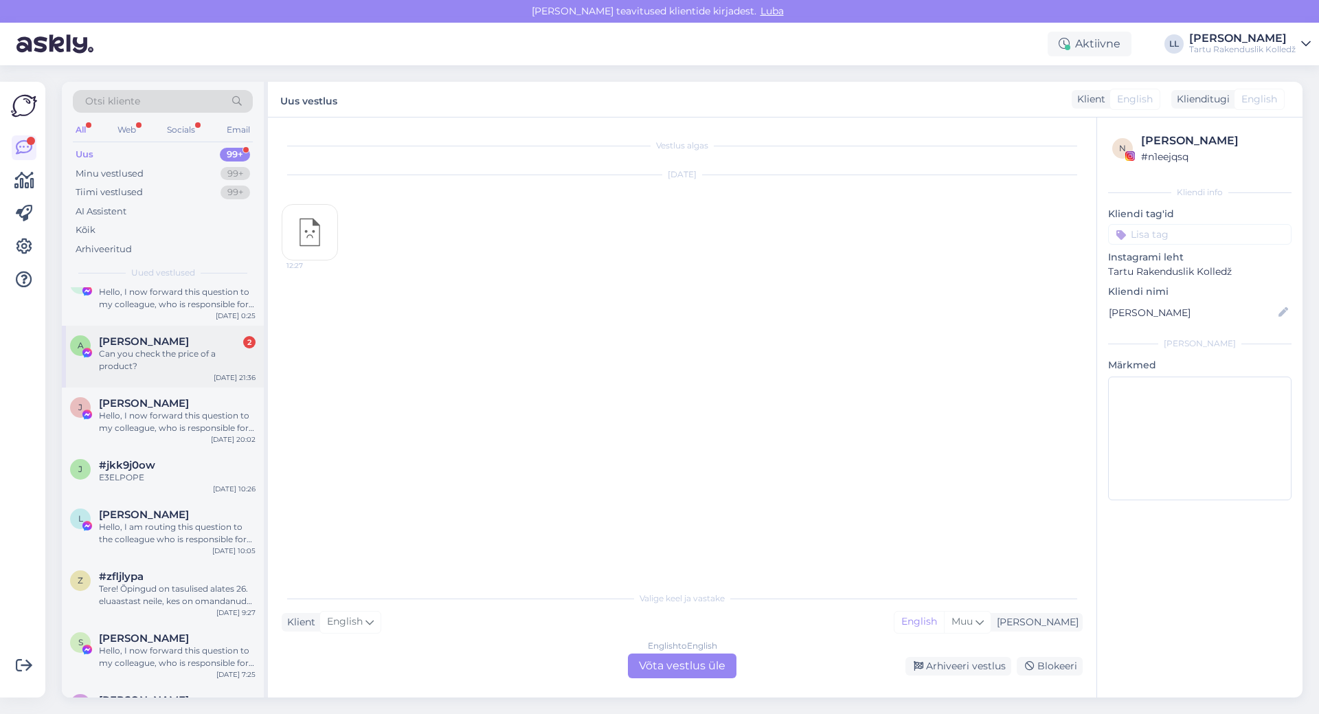
click at [147, 335] on span "[PERSON_NAME]" at bounding box center [144, 341] width 90 height 12
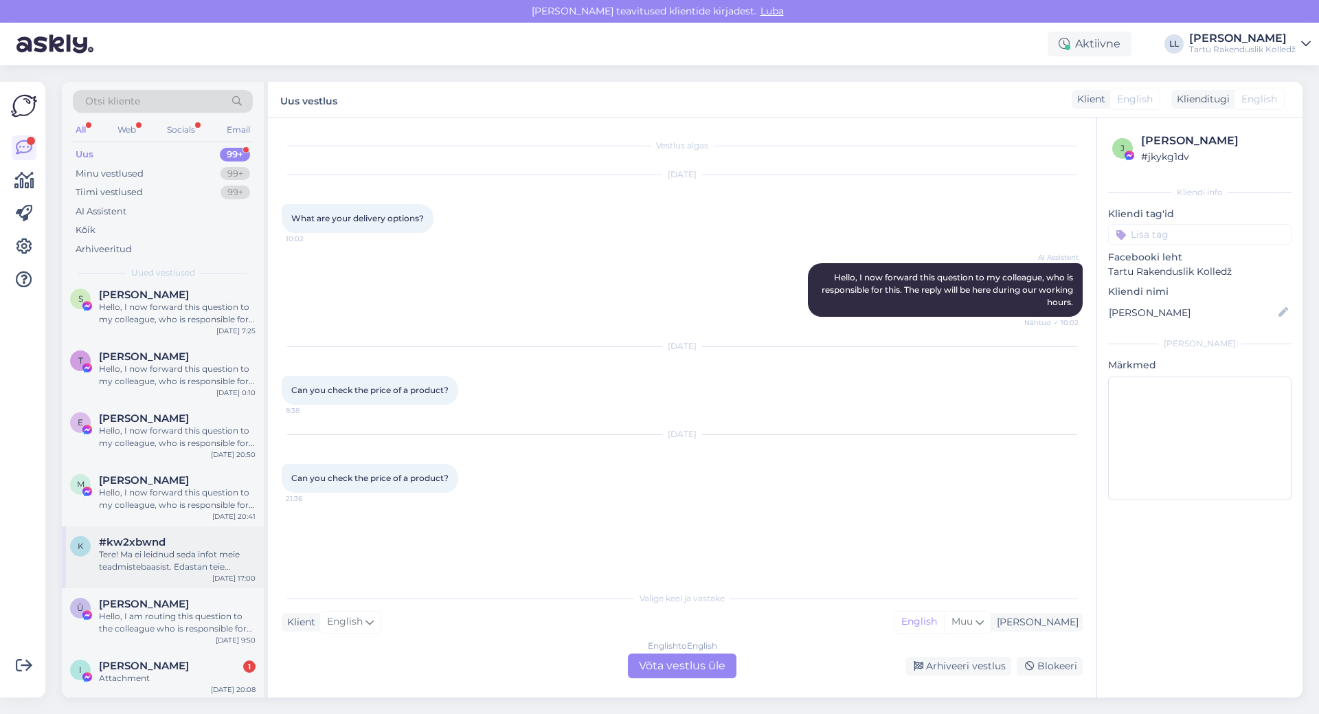
scroll to position [3572, 0]
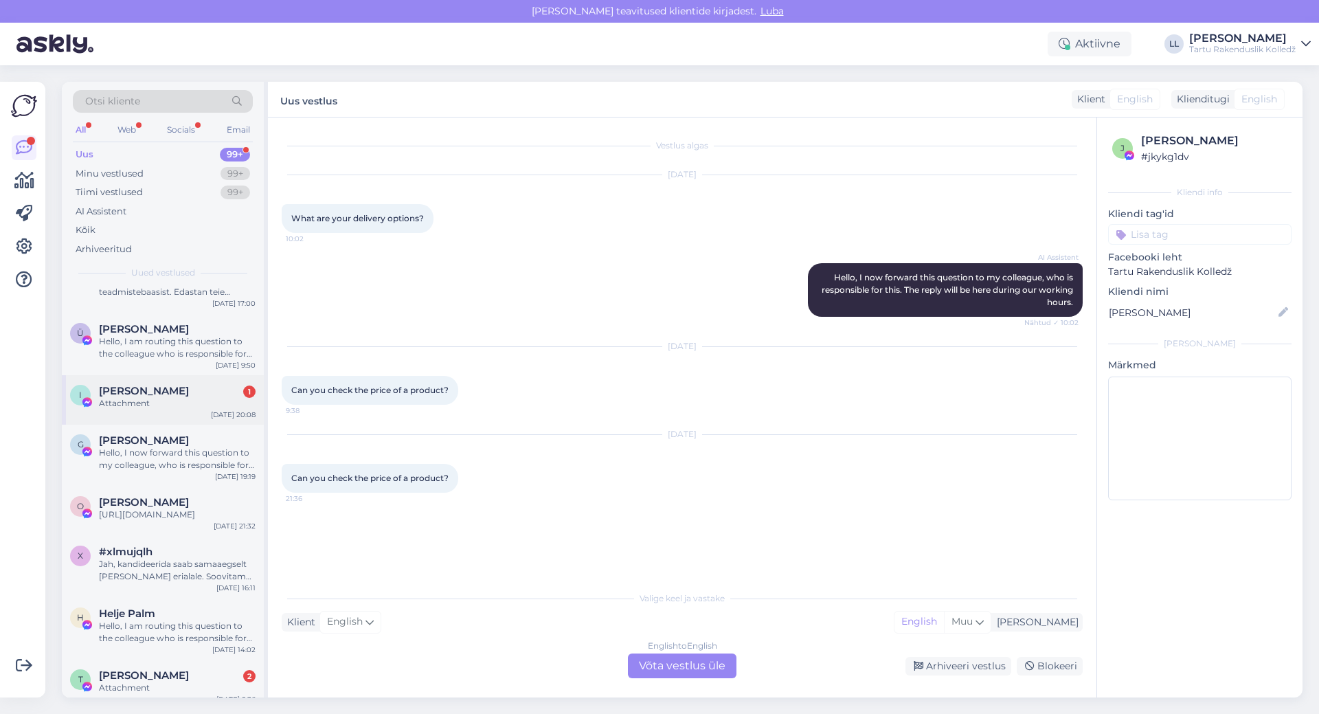
click at [153, 385] on span "[PERSON_NAME]" at bounding box center [144, 391] width 90 height 12
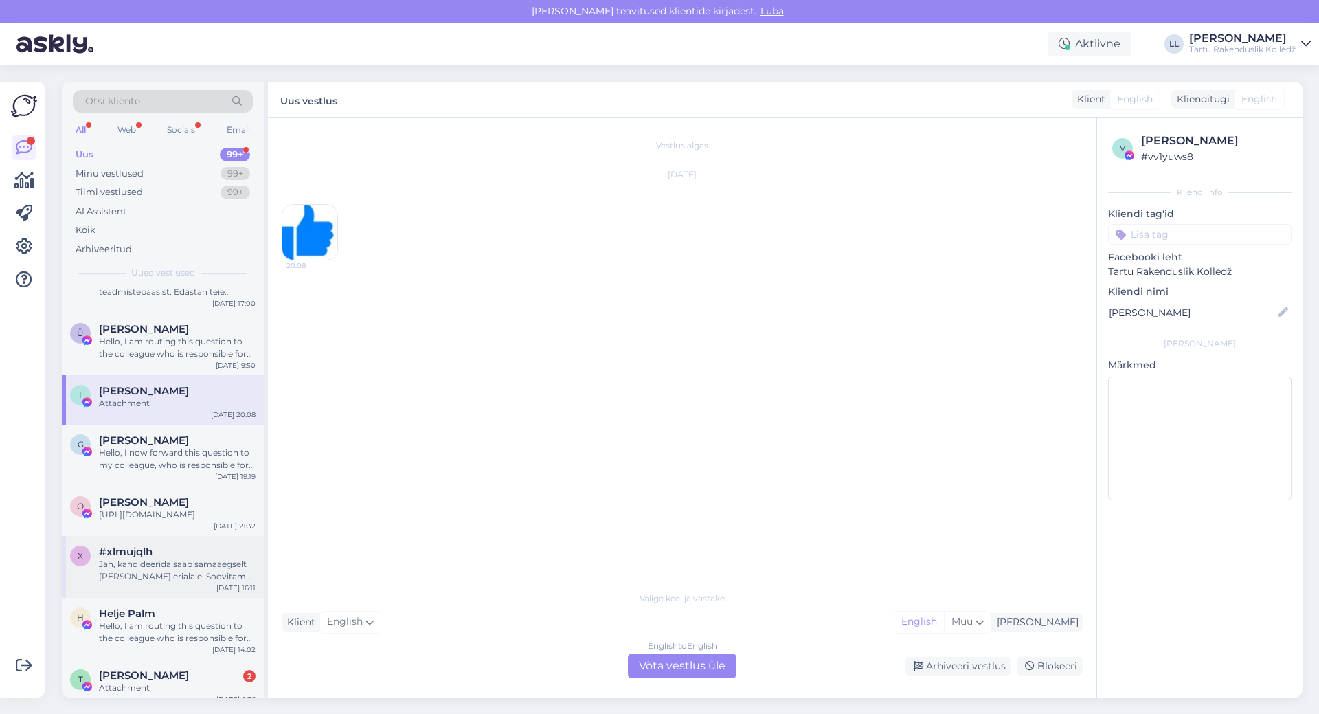
scroll to position [3916, 0]
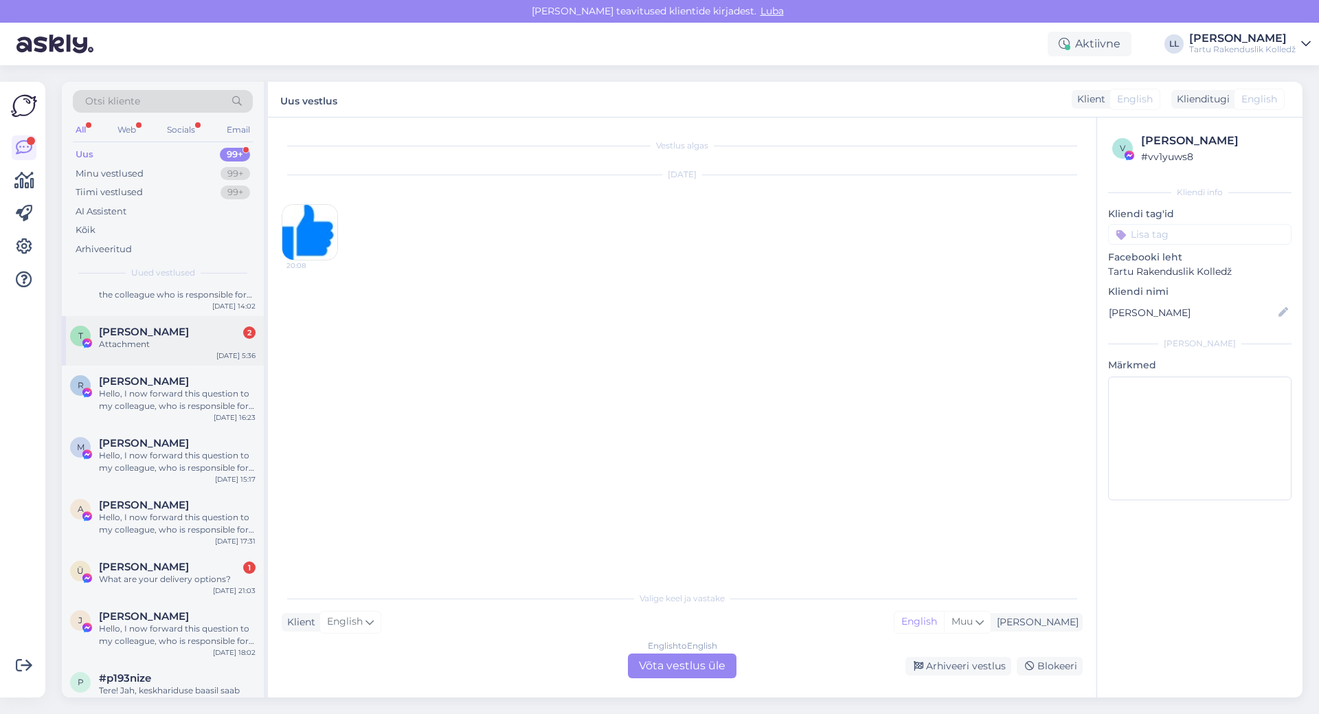
click at [154, 326] on span "[PERSON_NAME]" at bounding box center [144, 332] width 90 height 12
click at [138, 561] on span "[PERSON_NAME]" at bounding box center [144, 567] width 90 height 12
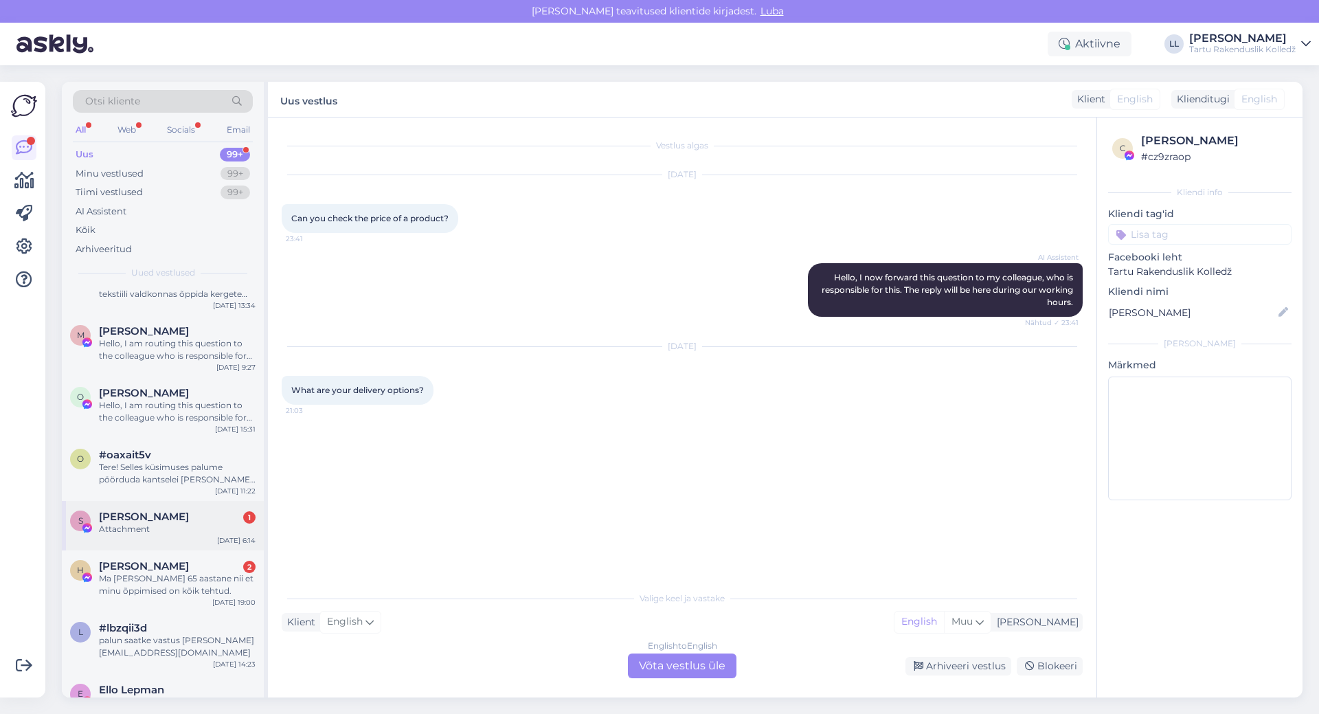
scroll to position [4328, 0]
click at [150, 507] on span "[PERSON_NAME]" at bounding box center [144, 513] width 90 height 12
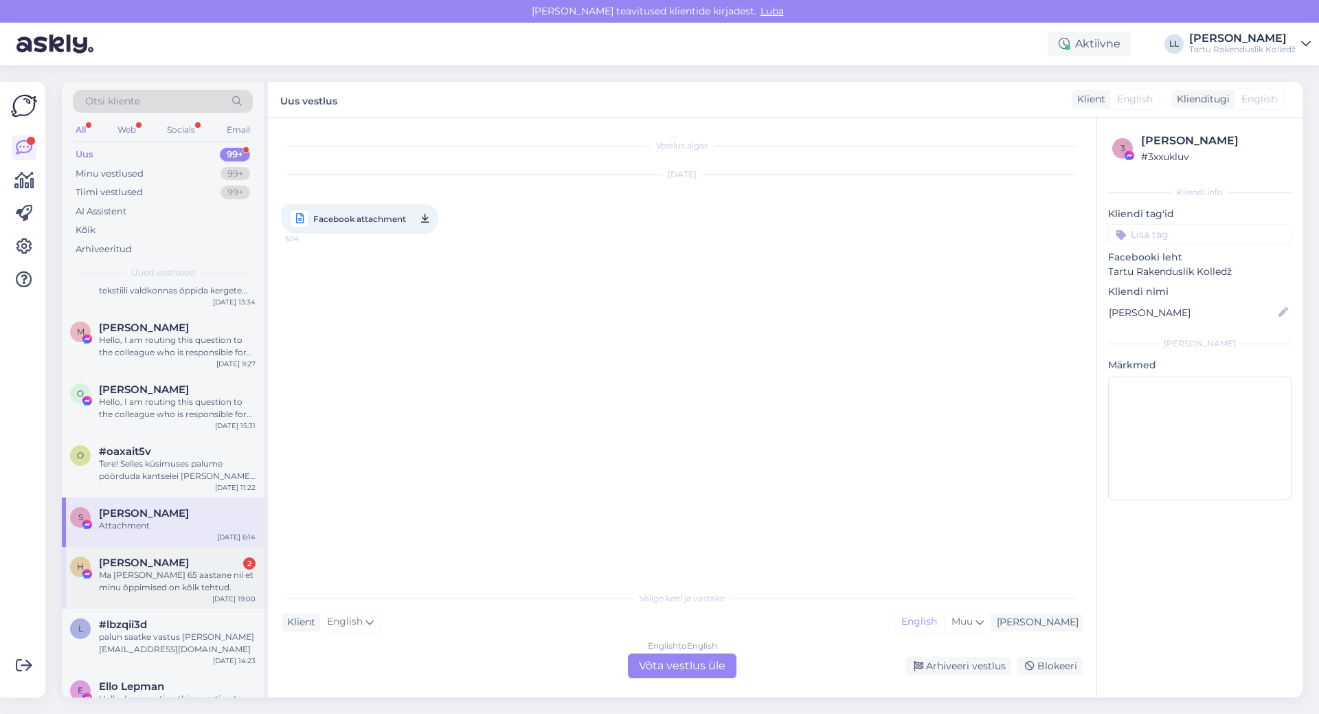
click at [139, 569] on div "Ma [PERSON_NAME] 65 aastane nii et minu õppimised on kõik tehtud." at bounding box center [177, 581] width 157 height 25
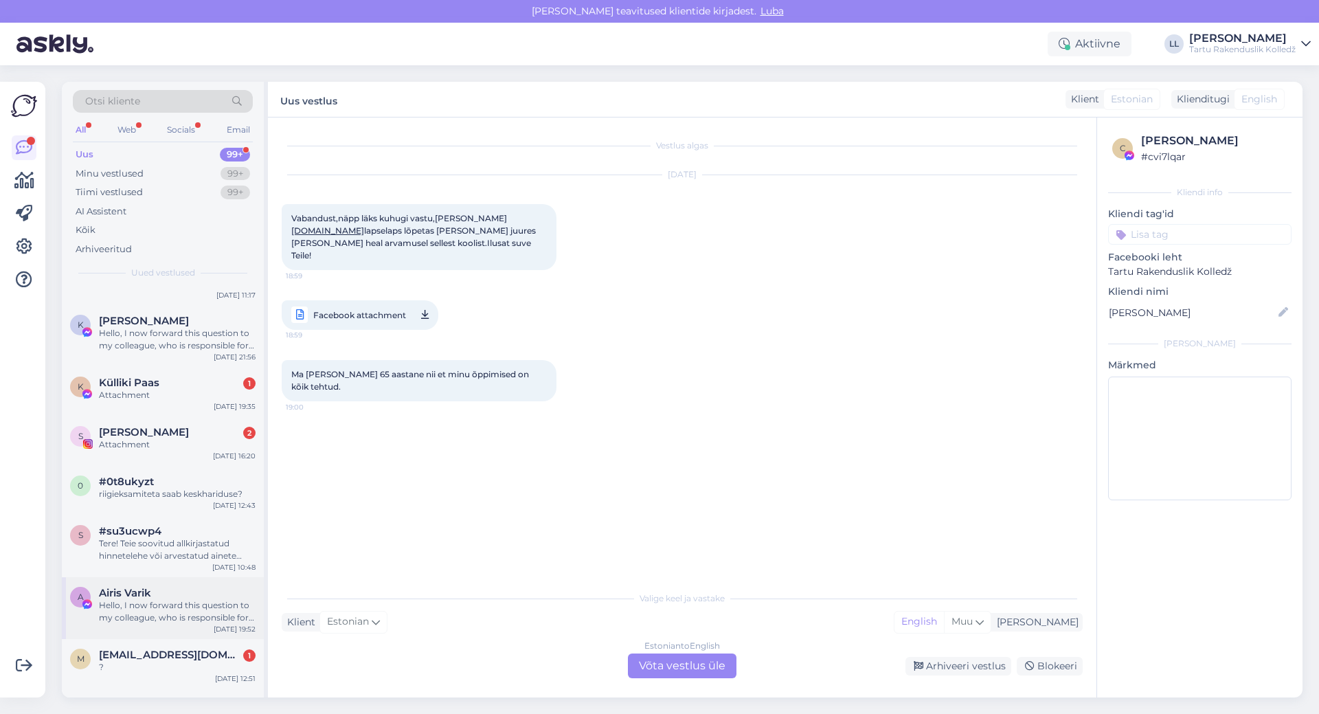
scroll to position [6251, 0]
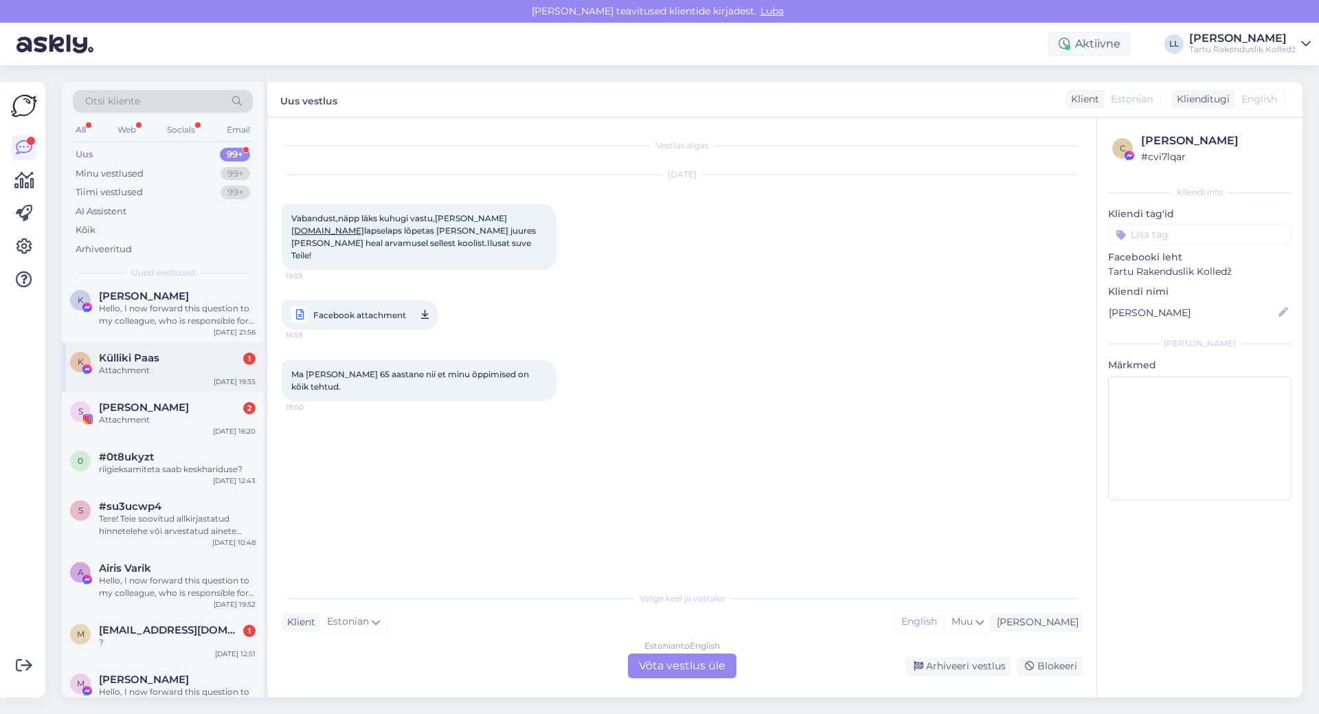
click at [155, 342] on div "K Külliki Paas 1 Attachment [DATE] 19:35" at bounding box center [163, 366] width 202 height 49
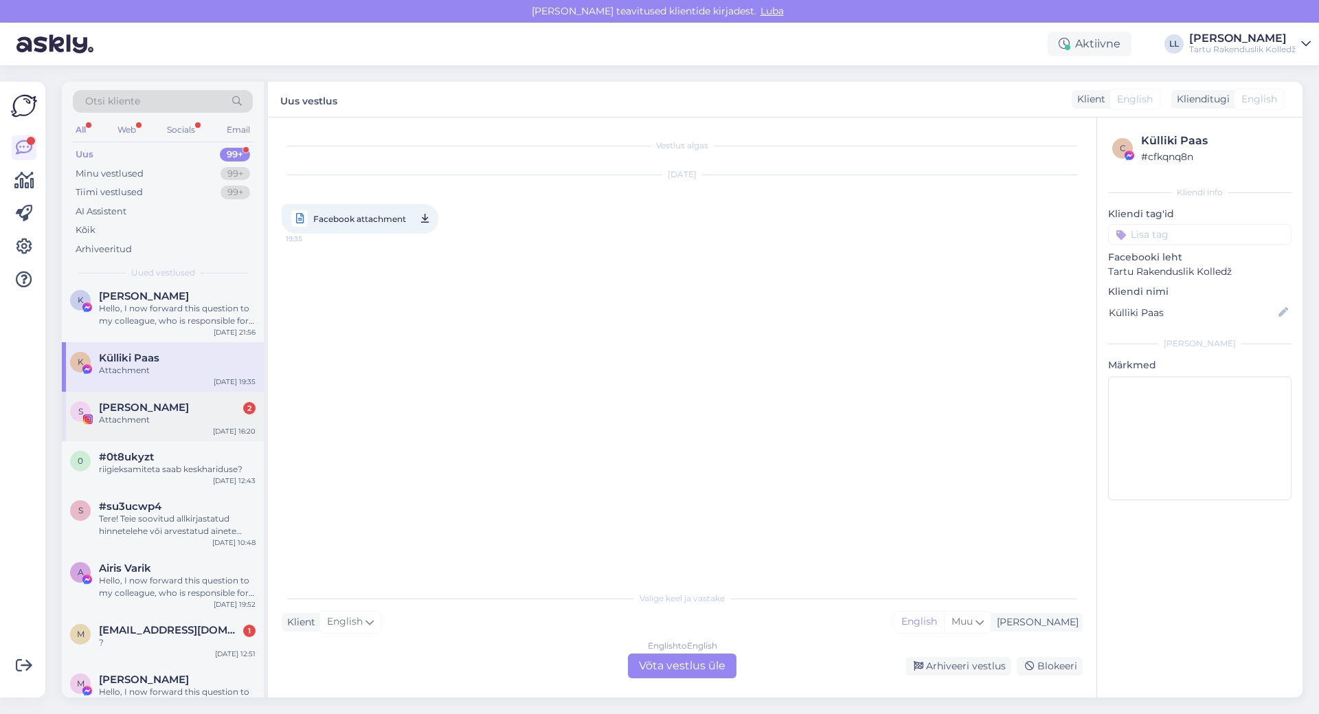
click at [148, 414] on div "Attachment" at bounding box center [177, 420] width 157 height 12
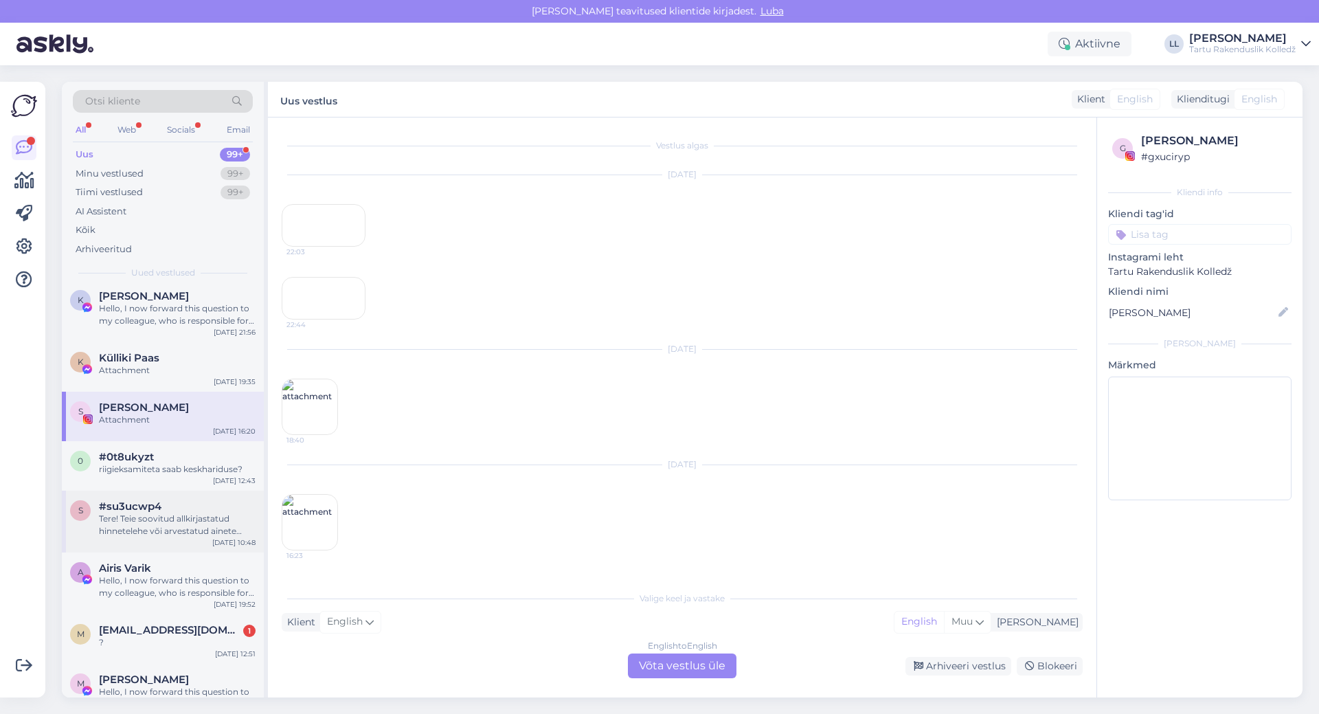
scroll to position [109, 0]
click at [130, 624] on span "[EMAIL_ADDRESS][DOMAIN_NAME]" at bounding box center [170, 630] width 143 height 12
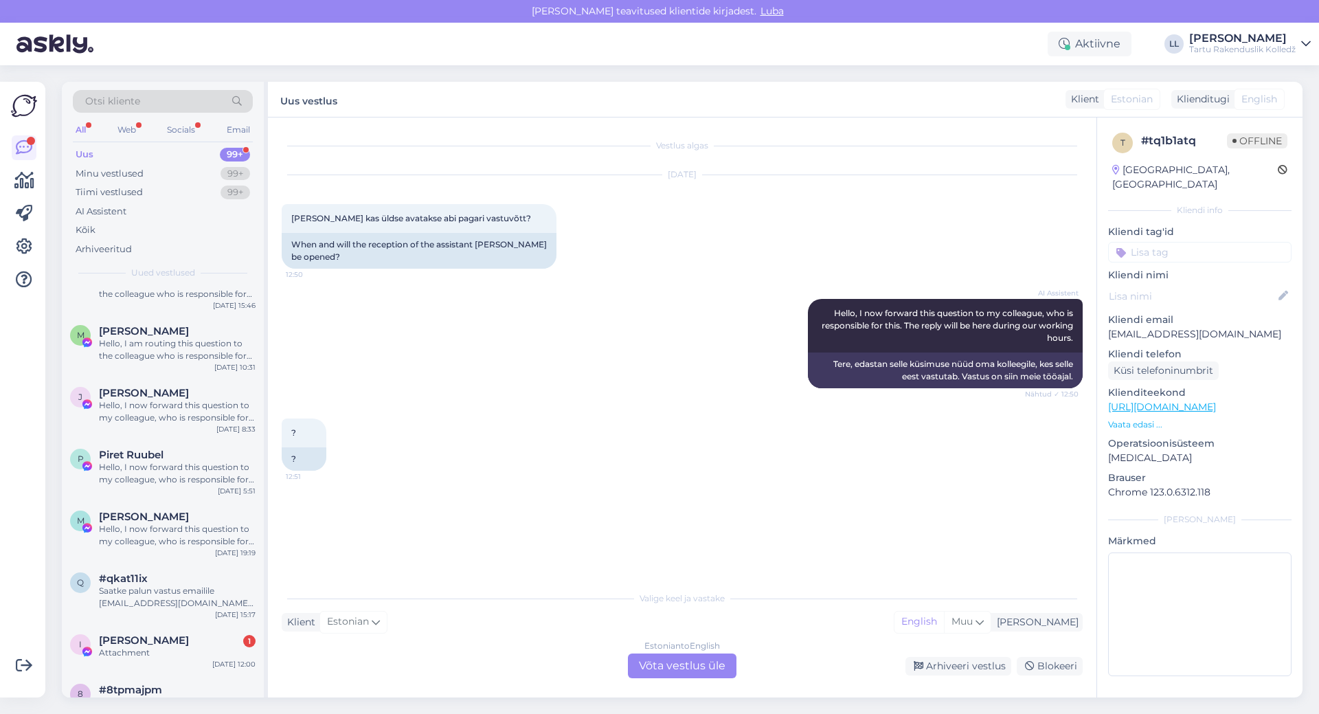
scroll to position [6869, 0]
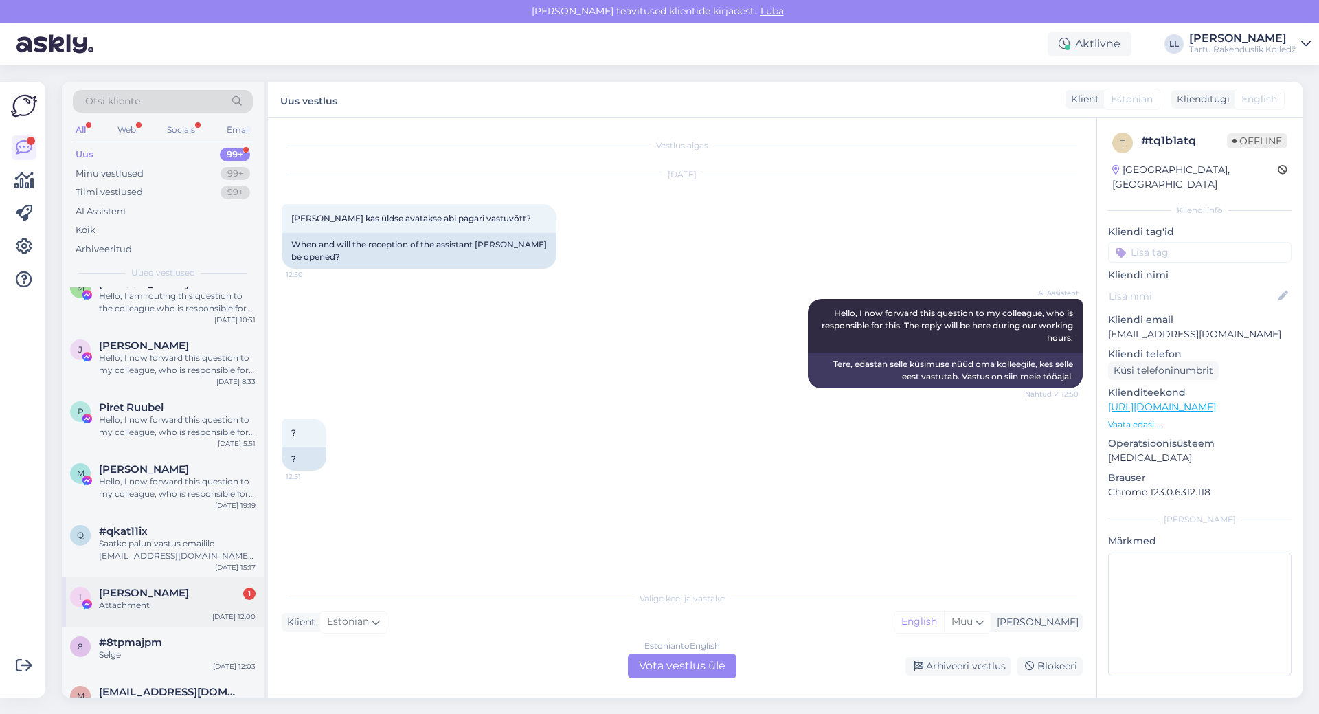
click at [140, 599] on div "Attachment" at bounding box center [177, 605] width 157 height 12
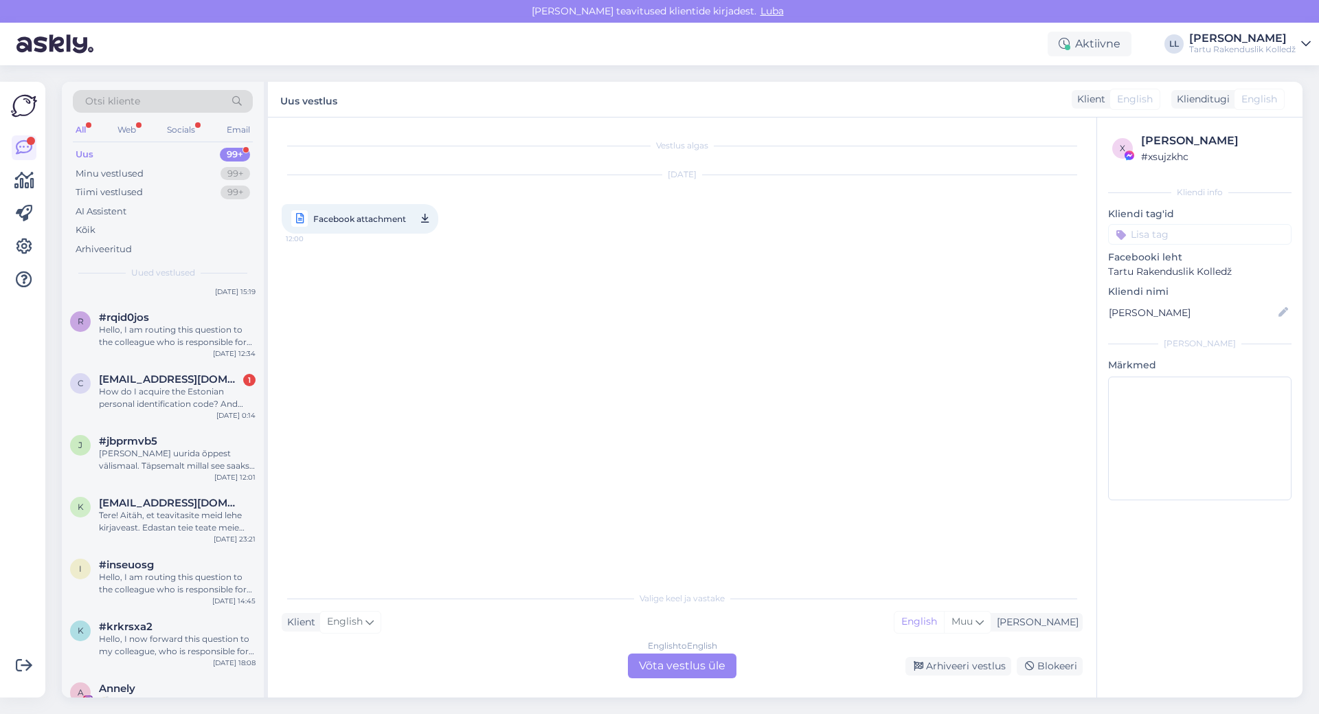
scroll to position [7831, 0]
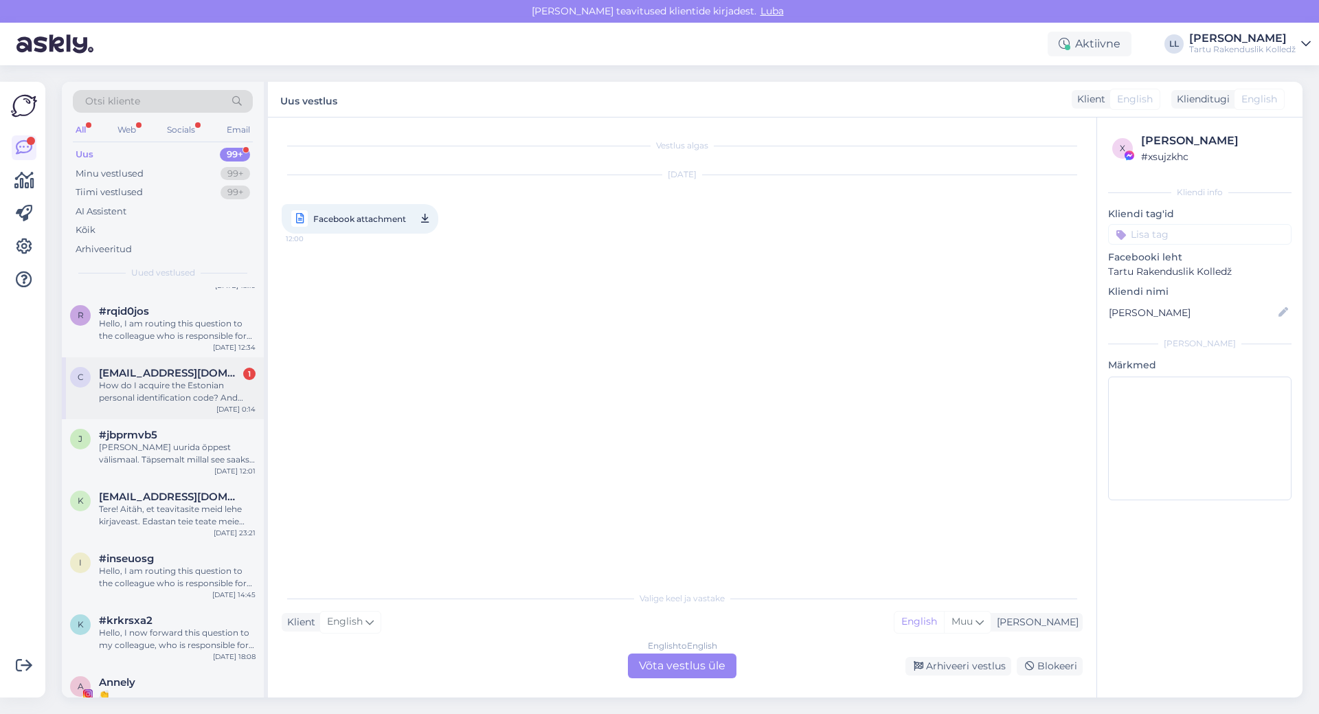
click at [159, 379] on div "How do I acquire the Estonian personal identification code? And where can I lea…" at bounding box center [177, 391] width 157 height 25
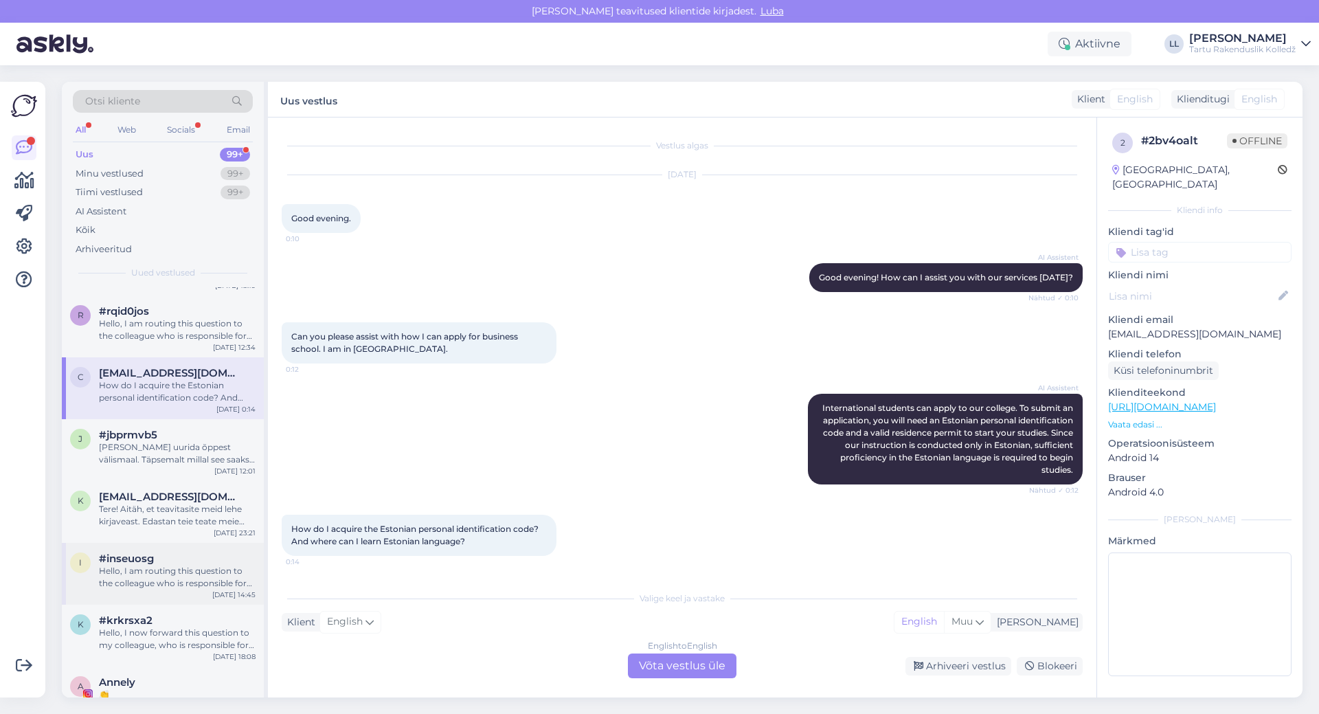
scroll to position [8037, 0]
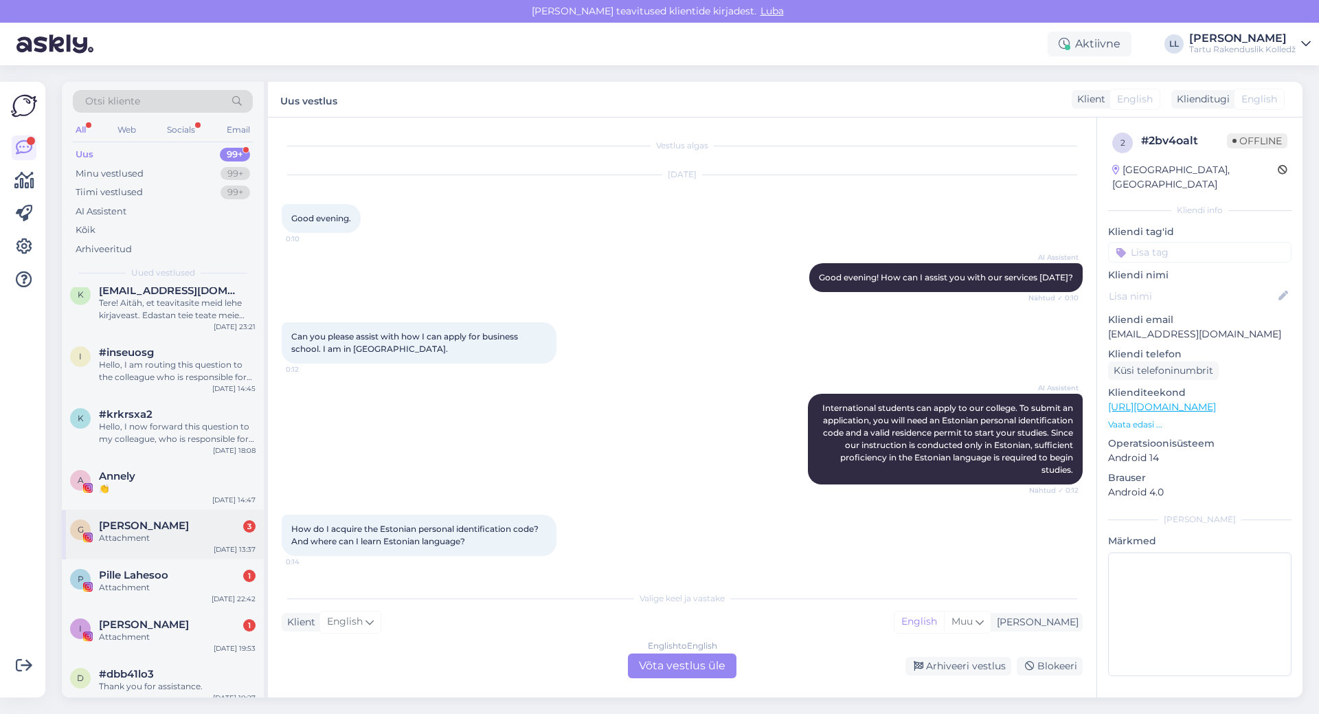
click at [170, 510] on div "G [PERSON_NAME] 3 Attachment [DATE] 13:37" at bounding box center [163, 534] width 202 height 49
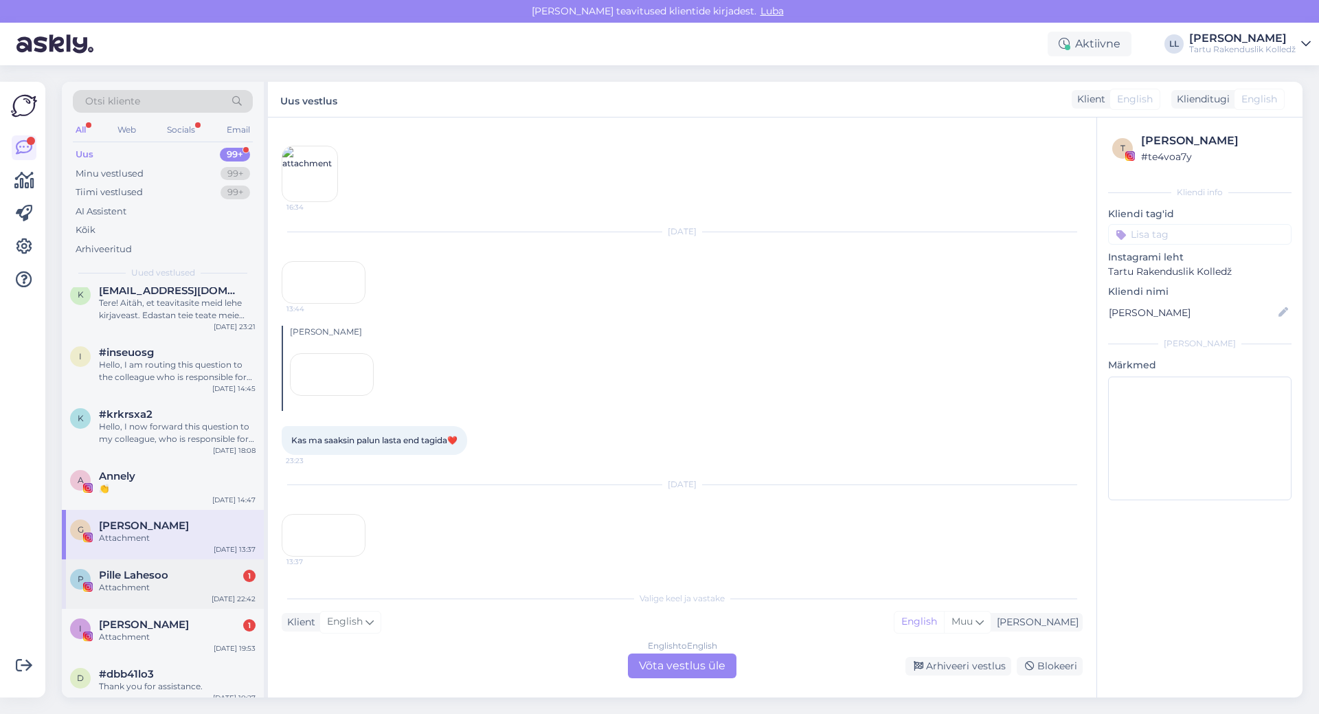
scroll to position [344, 0]
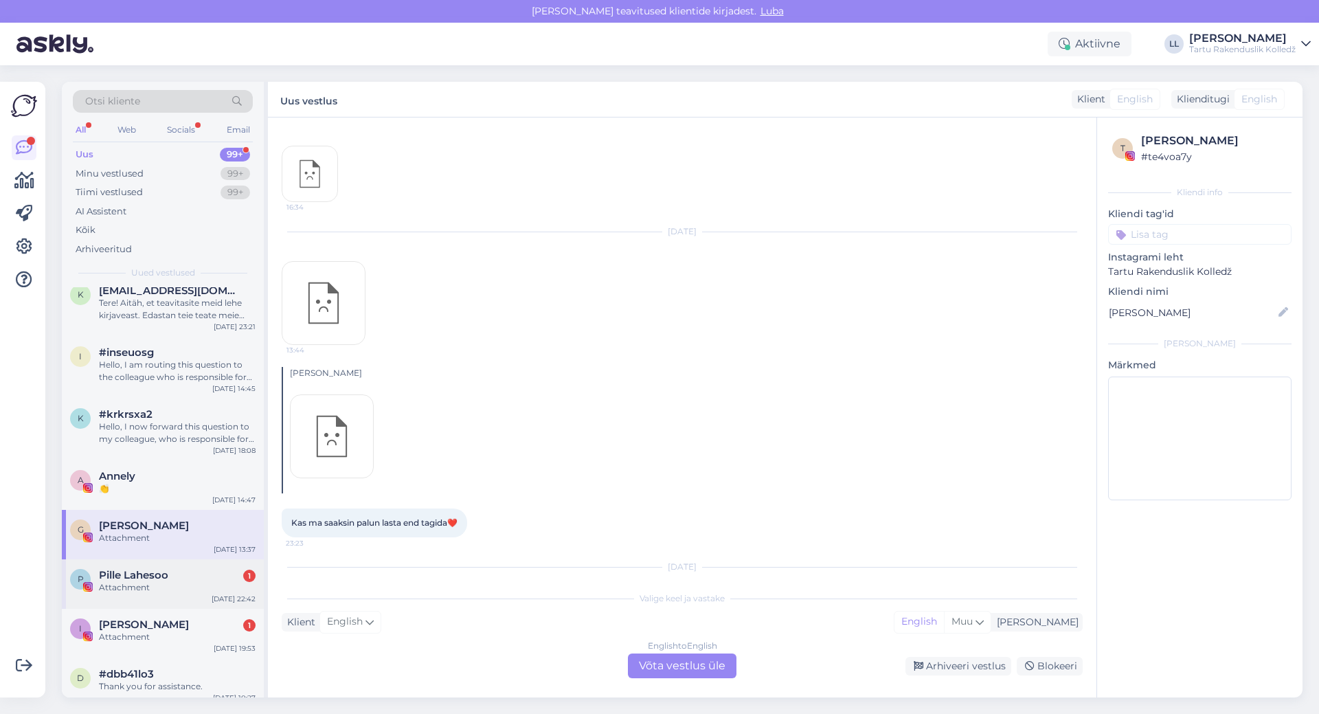
click at [149, 569] on span "Pille Lahesoo" at bounding box center [133, 575] width 69 height 12
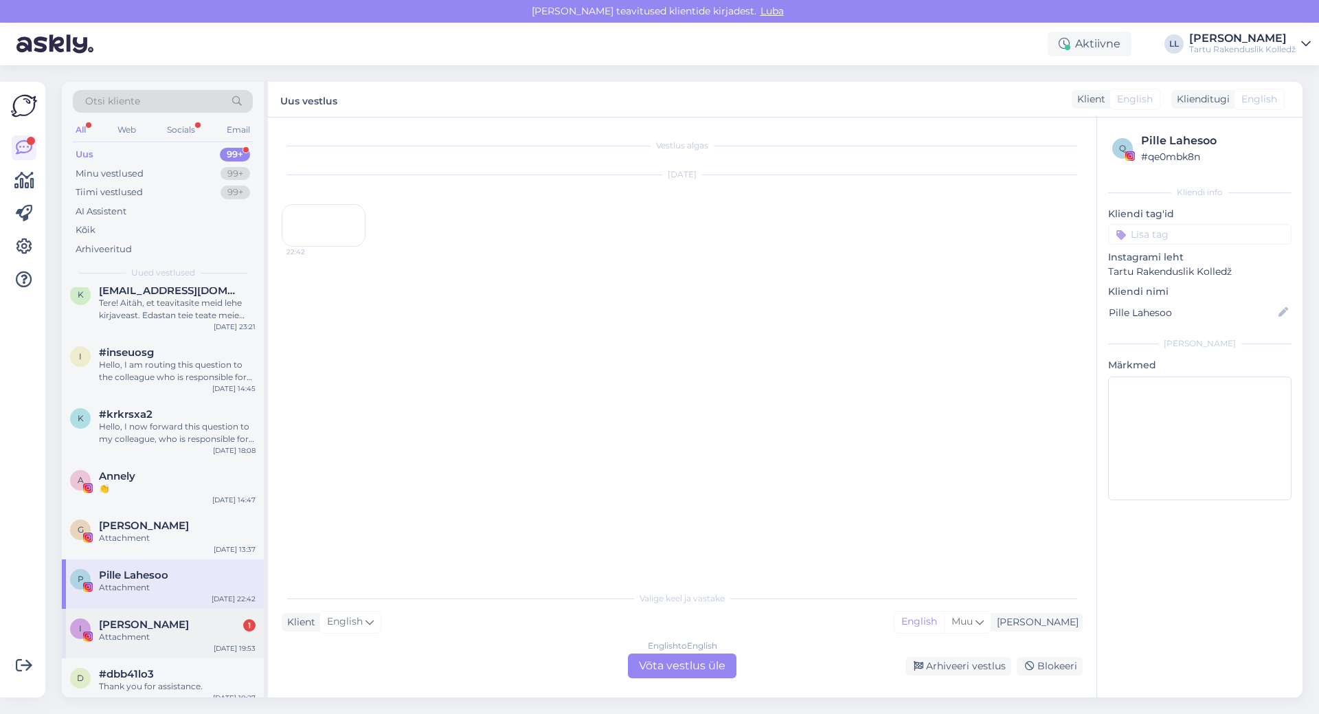
scroll to position [0, 0]
click at [137, 618] on span "[PERSON_NAME]" at bounding box center [144, 624] width 90 height 12
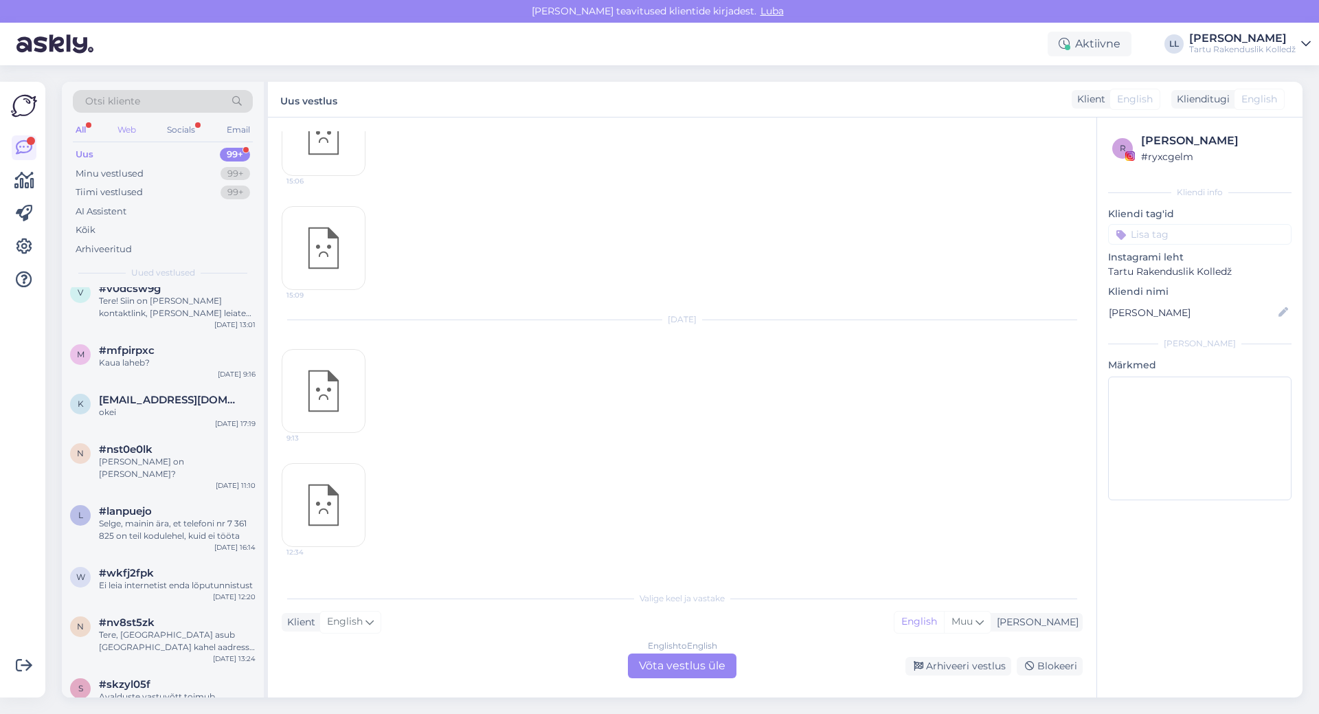
scroll to position [12227, 0]
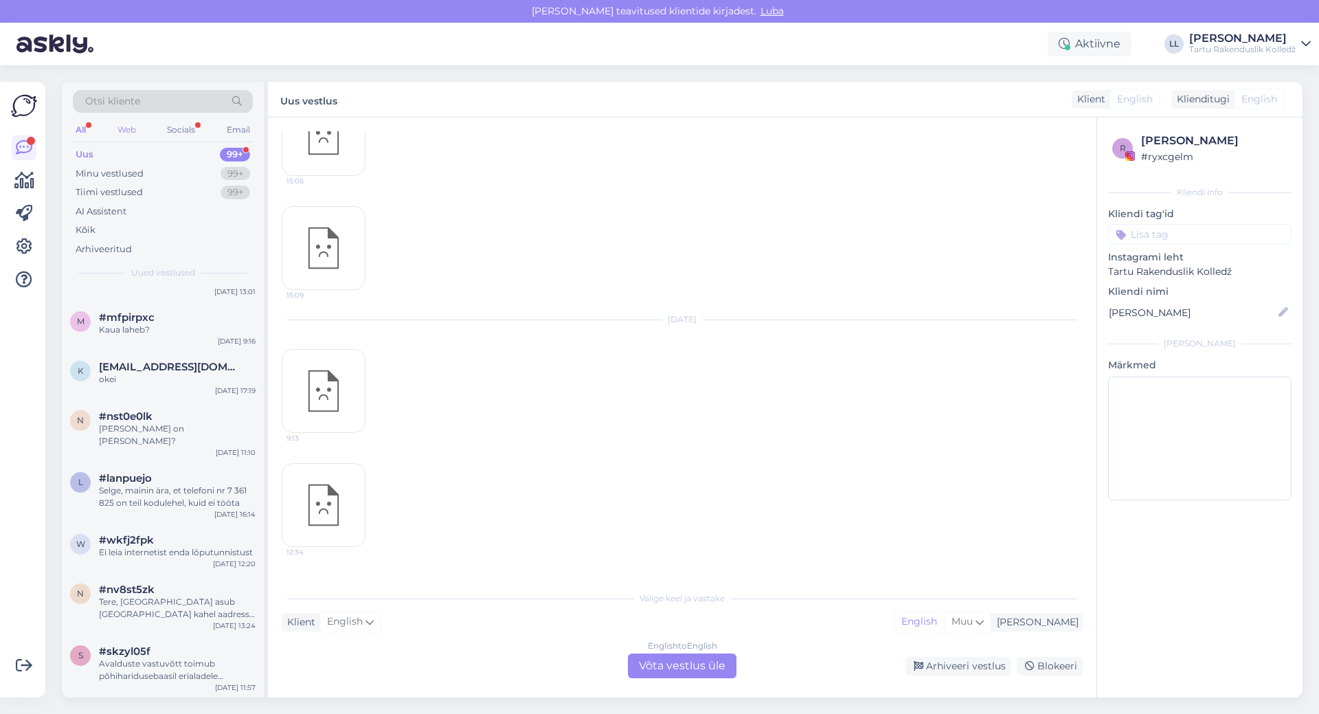
click at [120, 126] on div "Web" at bounding box center [127, 130] width 24 height 18
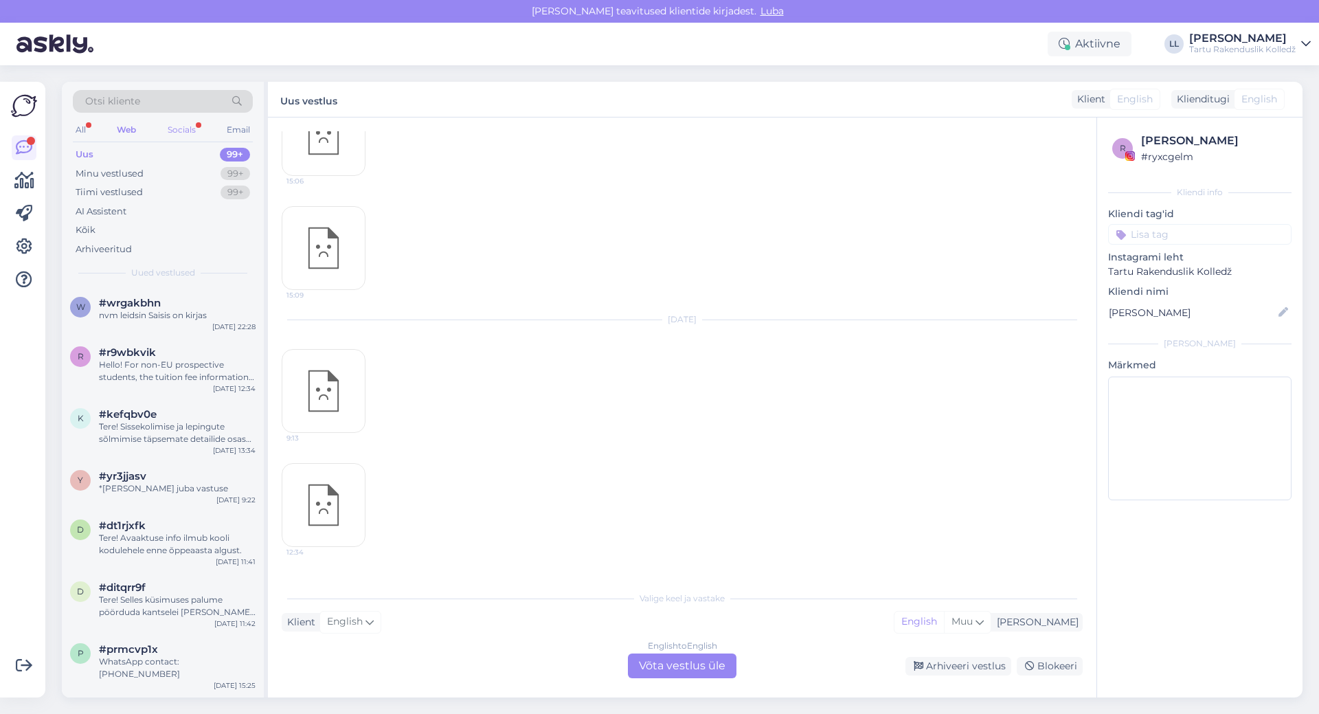
click at [188, 125] on div "Socials" at bounding box center [182, 130] width 34 height 18
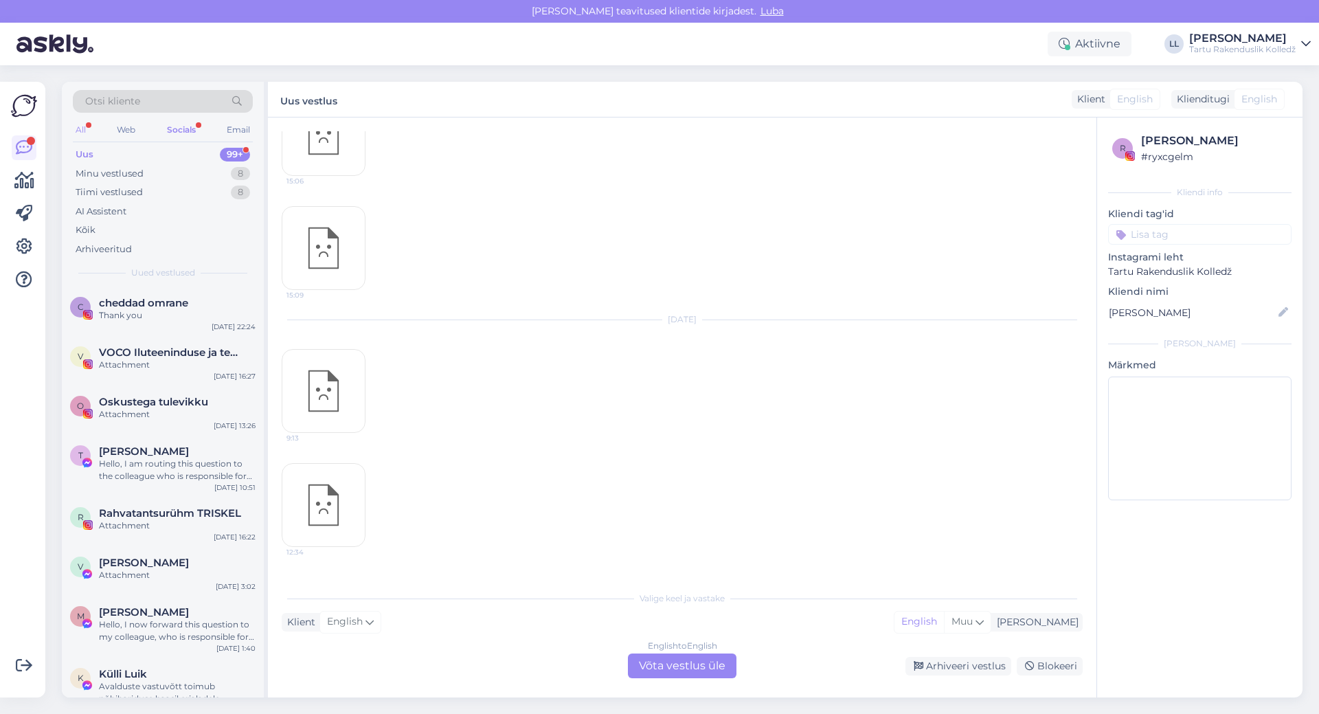
click at [80, 124] on div "All" at bounding box center [81, 130] width 16 height 18
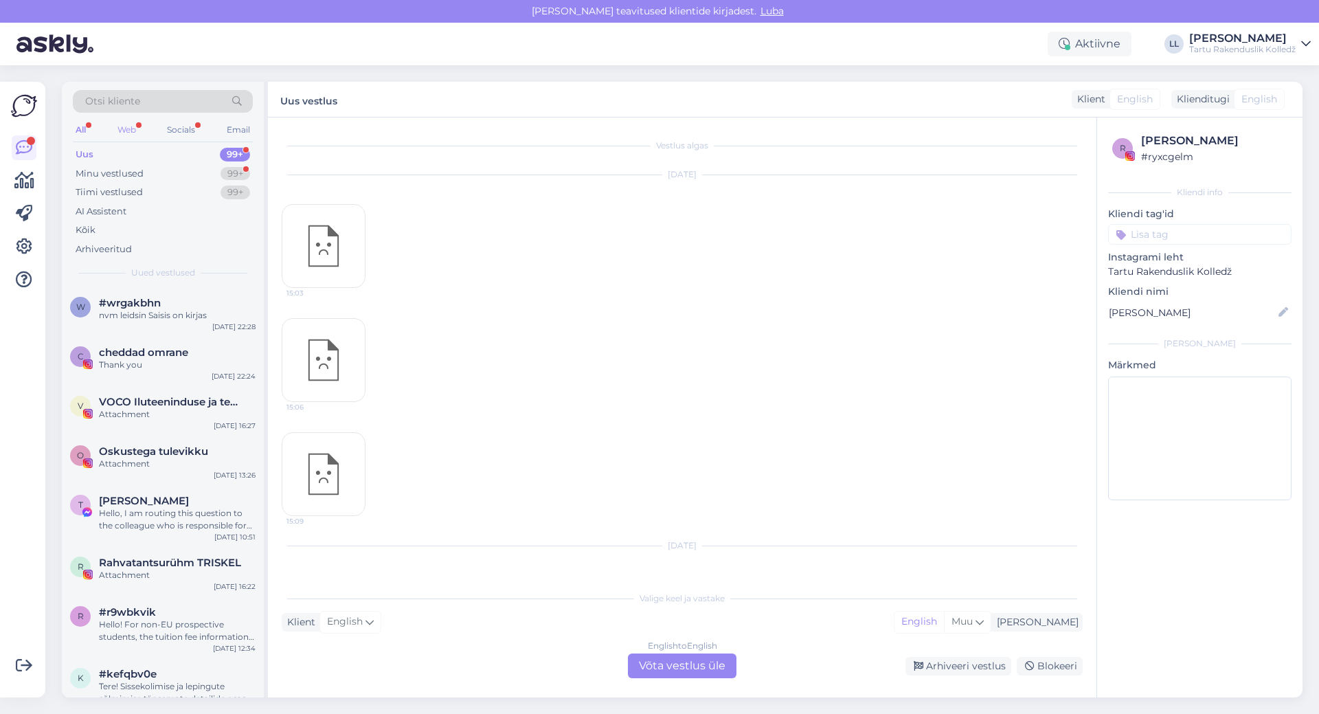
click at [126, 126] on div "Web" at bounding box center [127, 130] width 24 height 18
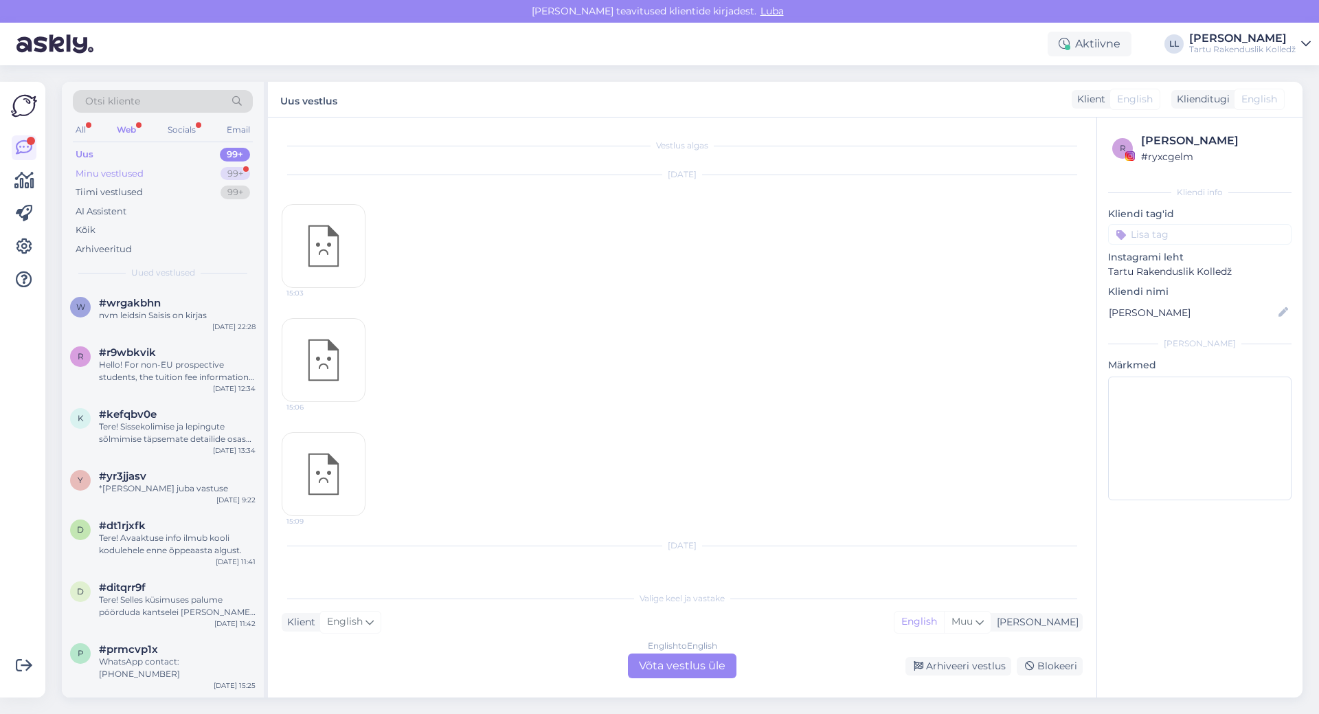
click at [170, 172] on div "Minu vestlused 99+" at bounding box center [163, 173] width 180 height 19
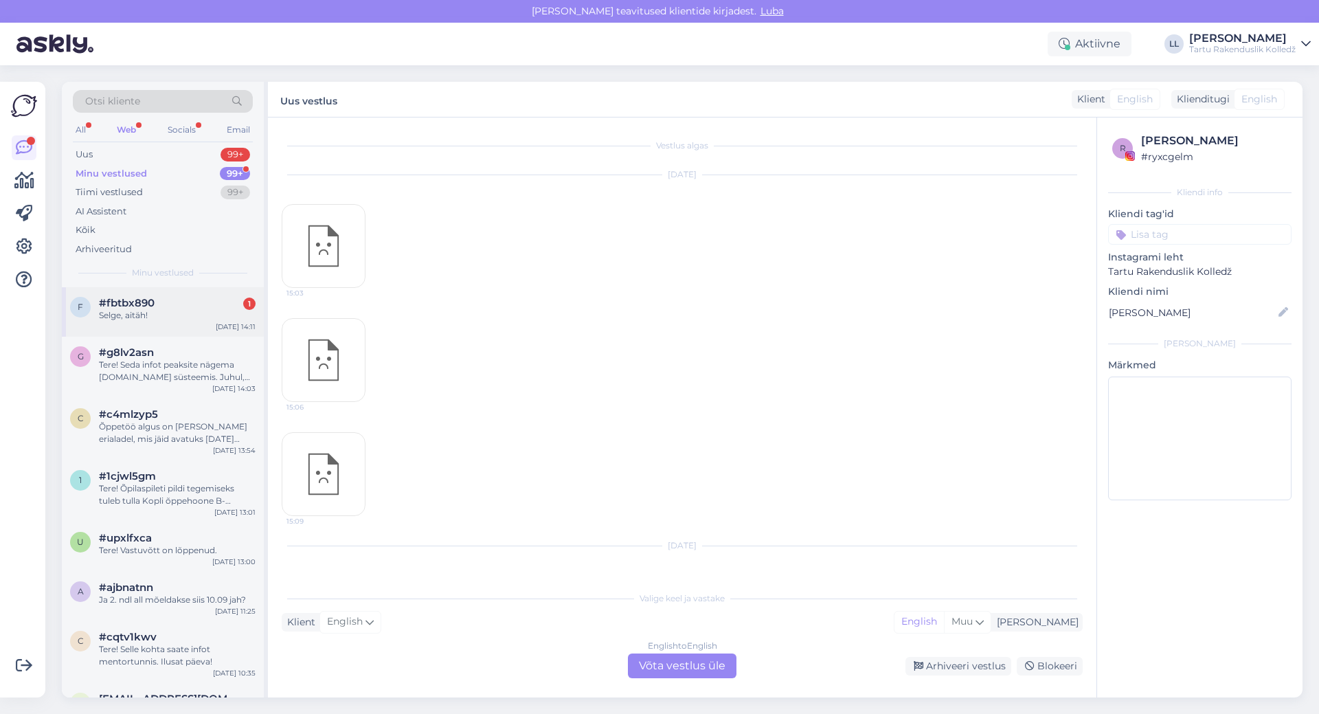
click at [137, 294] on div "f #fbtbx890 1 Selge, aitäh! [DATE] 14:11" at bounding box center [163, 311] width 202 height 49
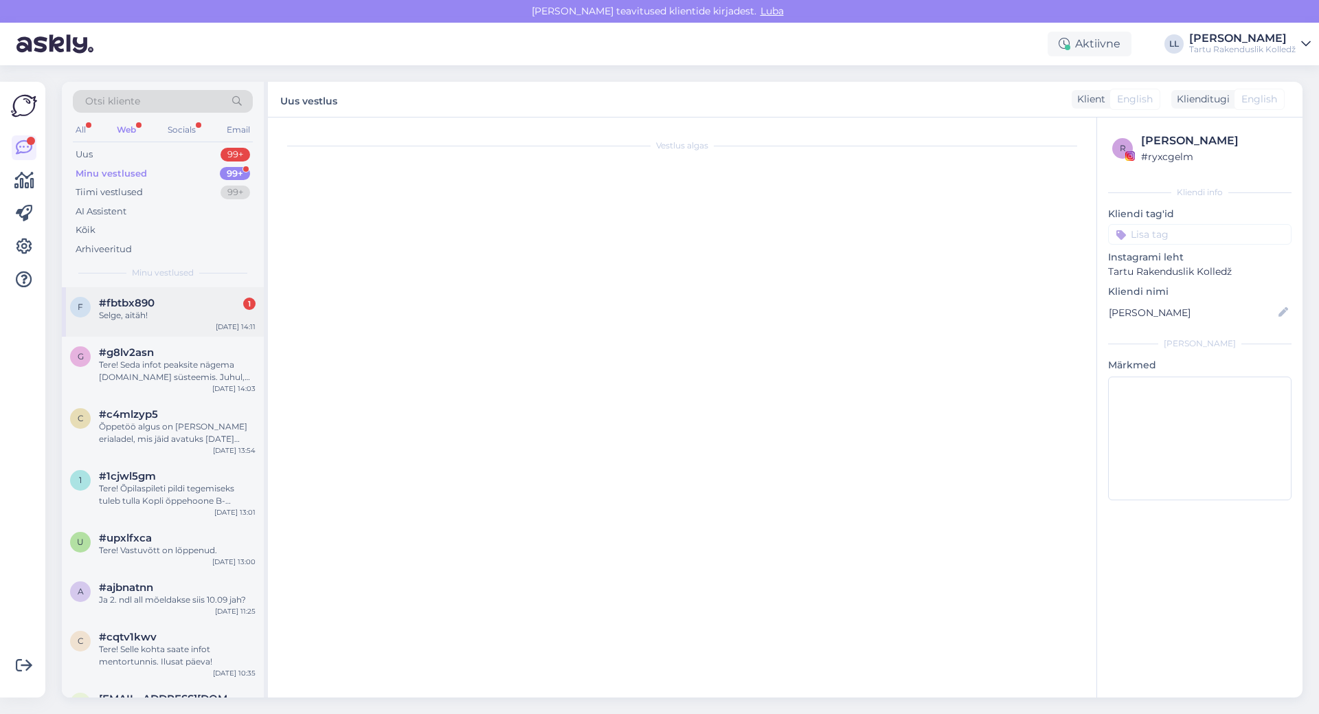
scroll to position [71, 0]
